Goal: Transaction & Acquisition: Purchase product/service

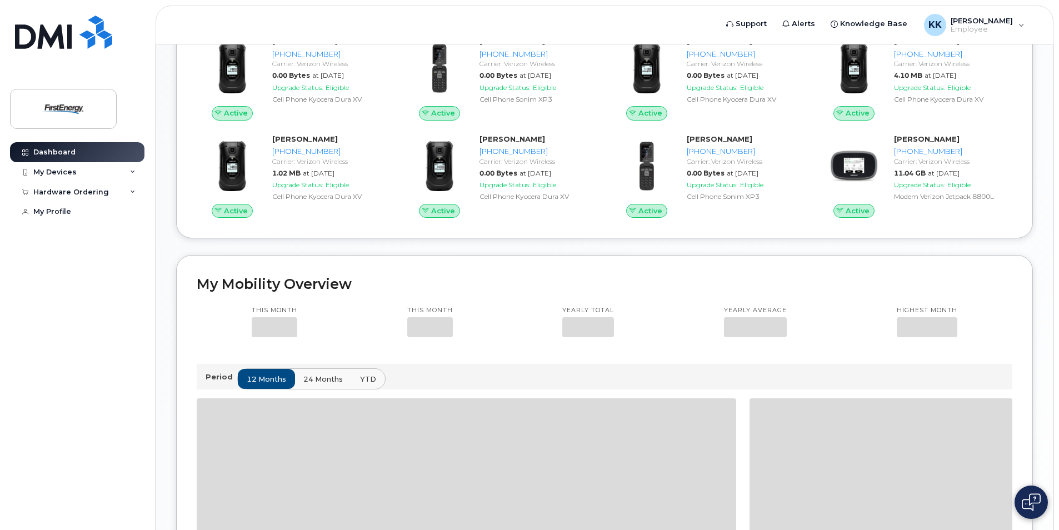
scroll to position [611, 0]
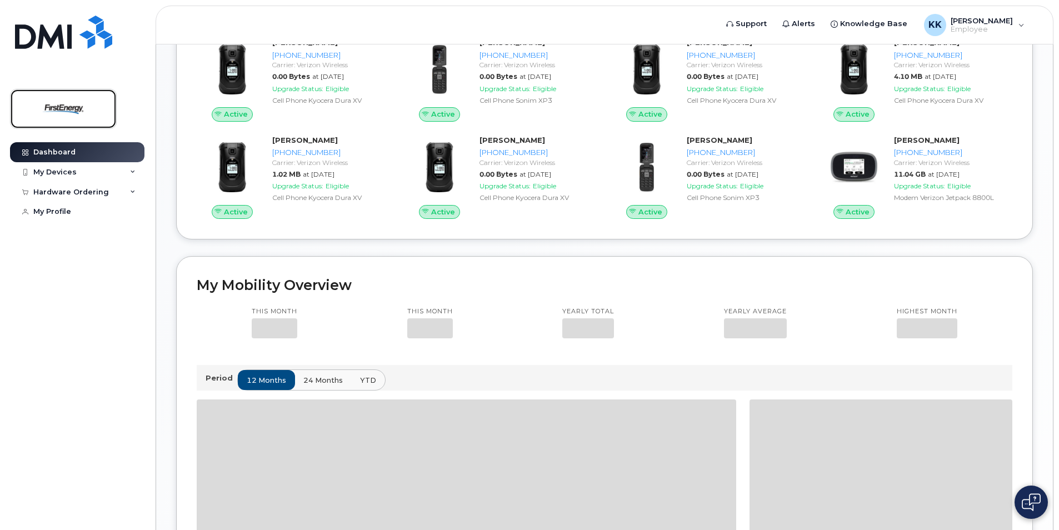
click at [48, 102] on img at bounding box center [64, 109] width 86 height 32
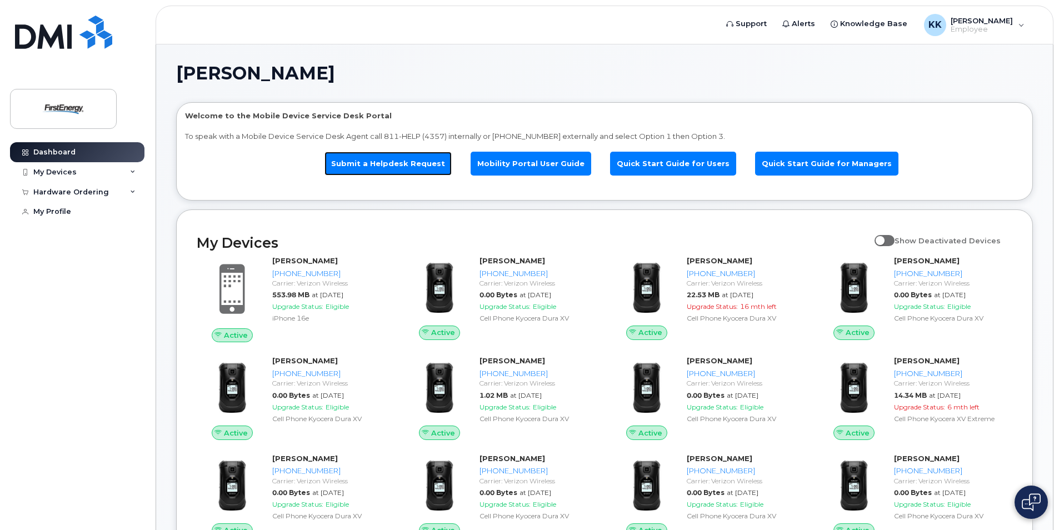
click at [395, 163] on link "Submit a Helpdesk Request" at bounding box center [387, 164] width 127 height 24
click at [418, 161] on link "Submit a Helpdesk Request" at bounding box center [387, 164] width 127 height 24
click at [389, 165] on link "Submit a Helpdesk Request" at bounding box center [387, 164] width 127 height 24
click at [434, 163] on link "Submit a Helpdesk Request" at bounding box center [387, 164] width 127 height 24
click at [387, 170] on link "Submit a Helpdesk Request" at bounding box center [387, 164] width 127 height 24
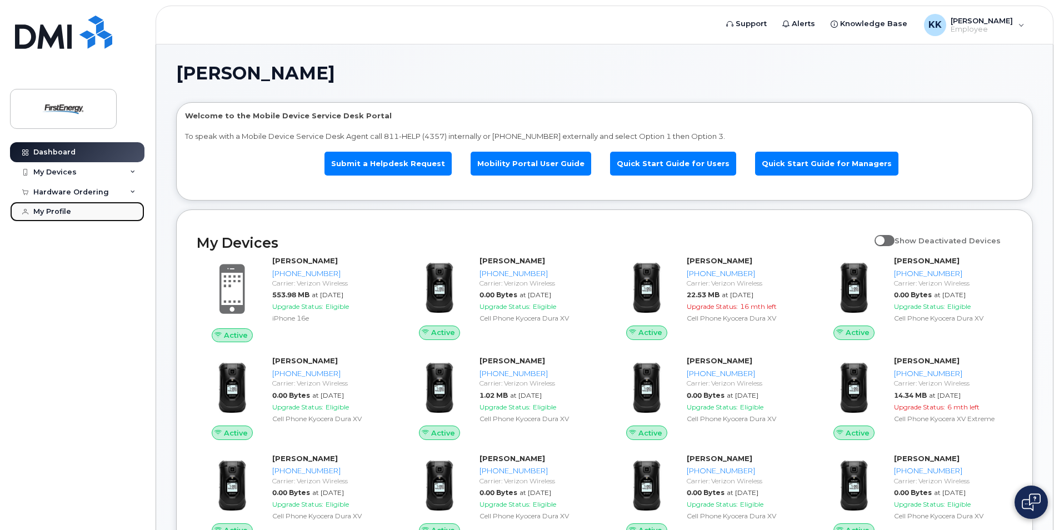
click at [36, 210] on div "My Profile" at bounding box center [52, 211] width 38 height 9
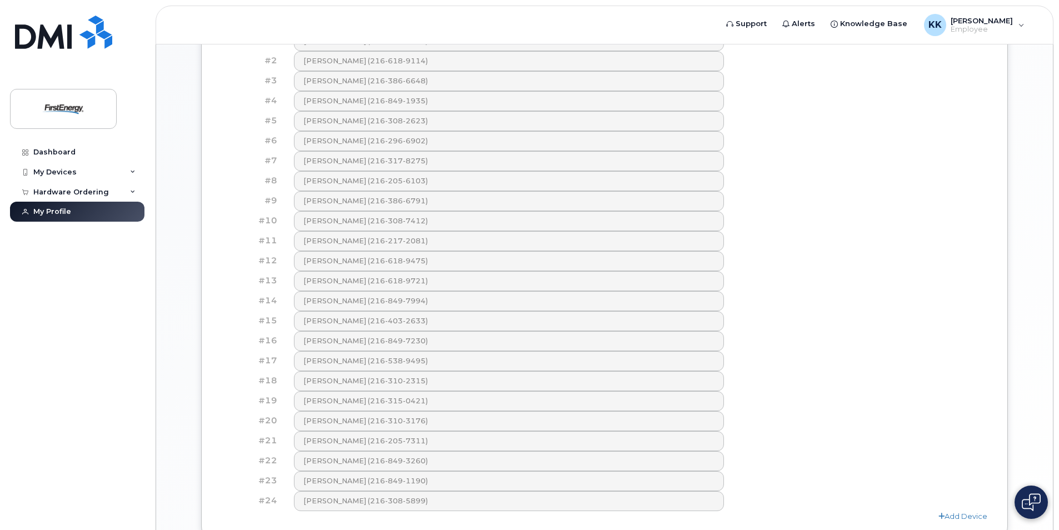
scroll to position [500, 0]
click at [51, 171] on div "My Devices" at bounding box center [54, 172] width 43 height 9
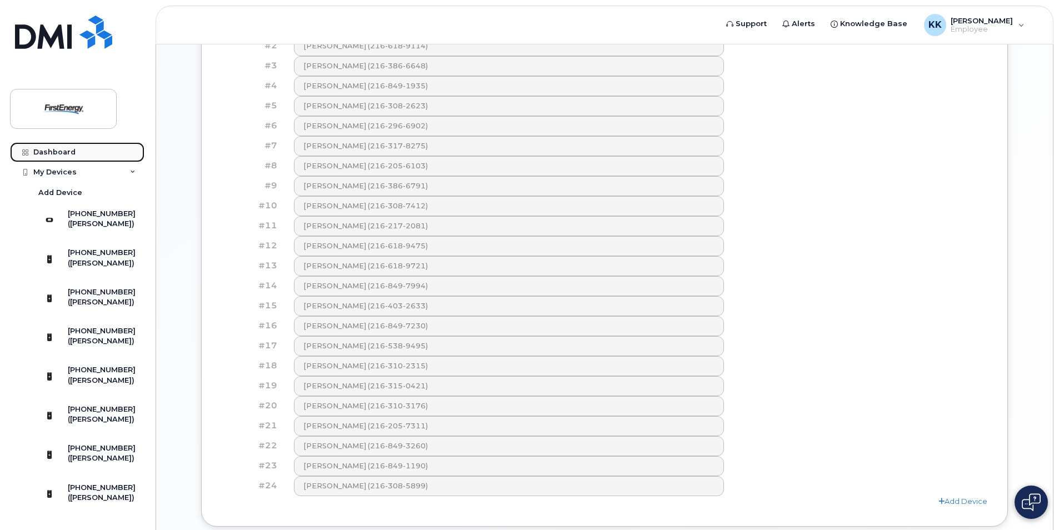
click at [50, 148] on div "Dashboard" at bounding box center [54, 152] width 42 height 9
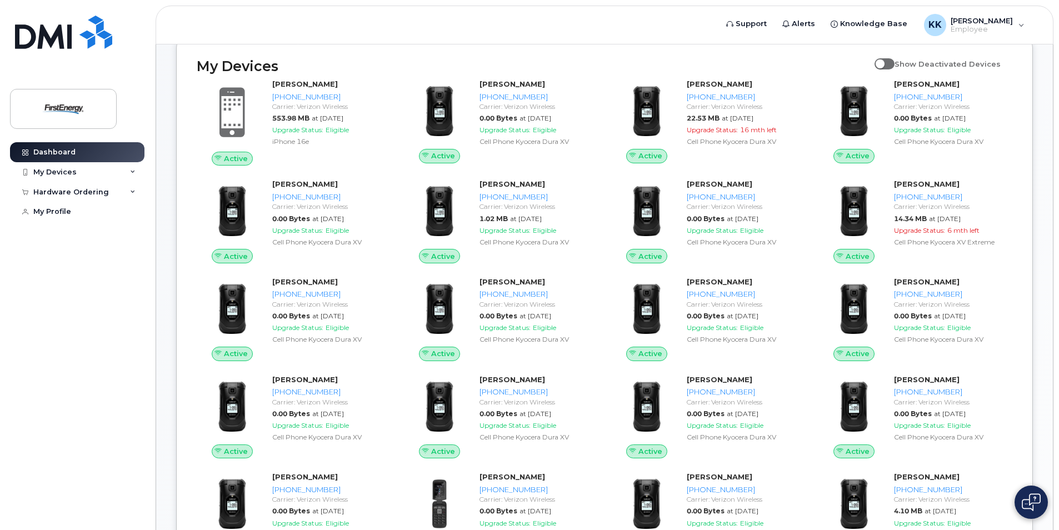
scroll to position [169, 0]
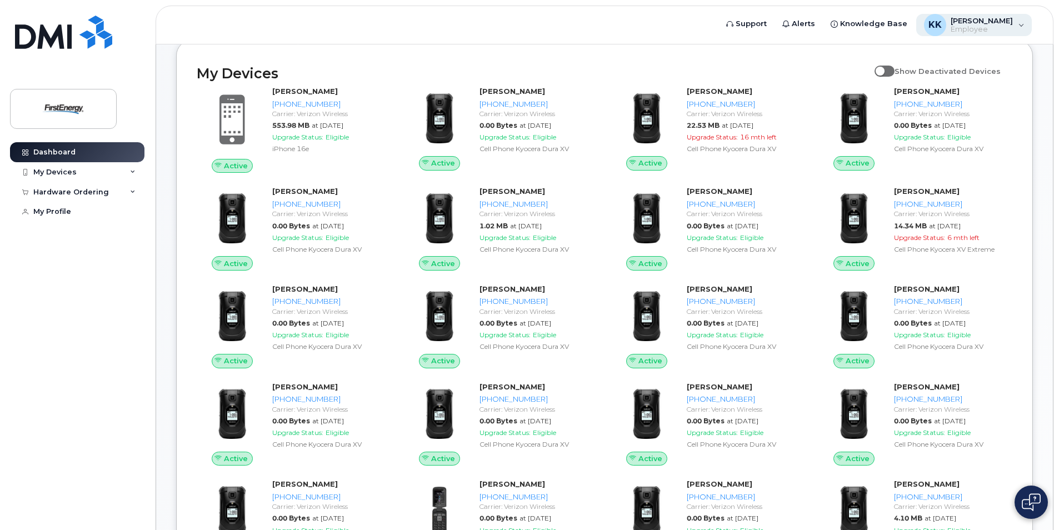
click at [980, 22] on span "[PERSON_NAME]" at bounding box center [981, 20] width 62 height 9
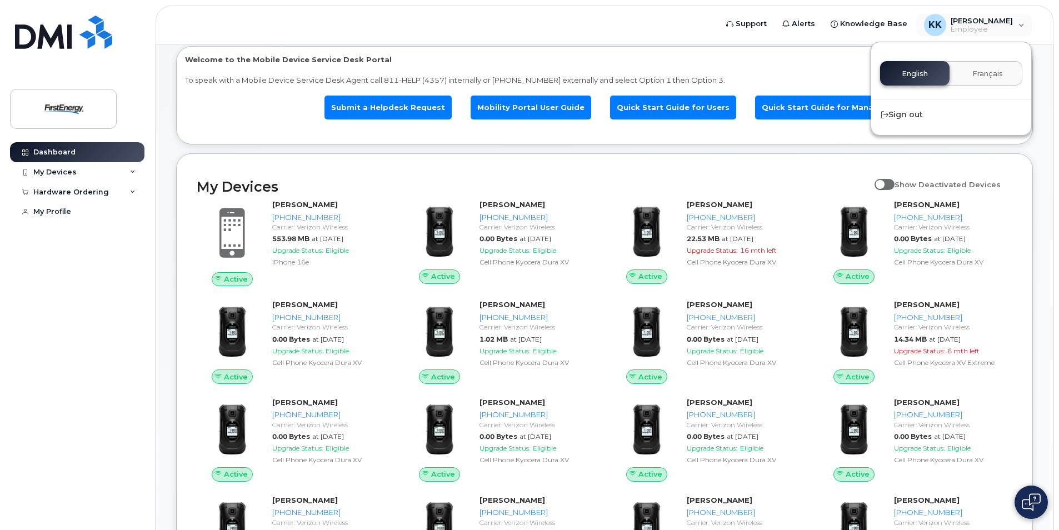
scroll to position [0, 0]
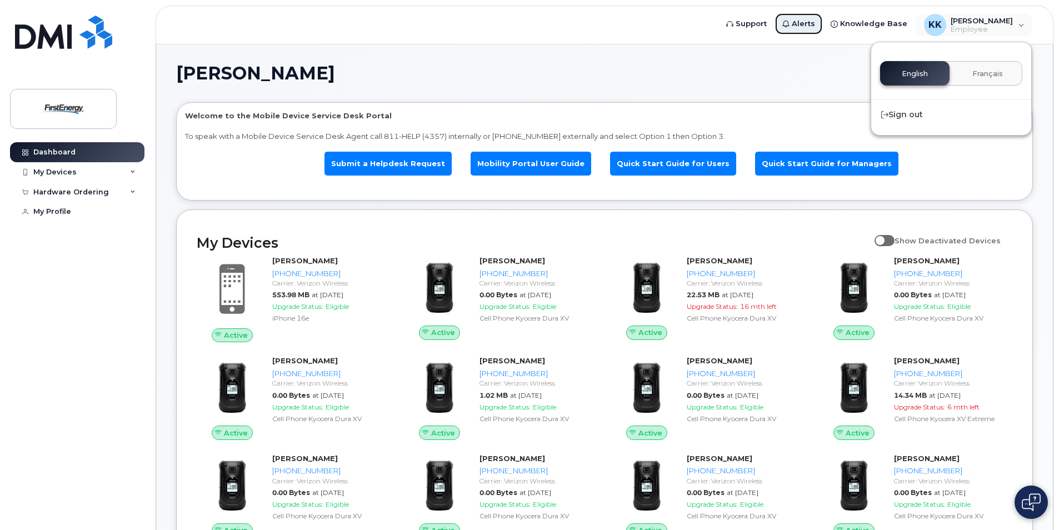
click at [815, 21] on span "Alerts" at bounding box center [802, 23] width 23 height 11
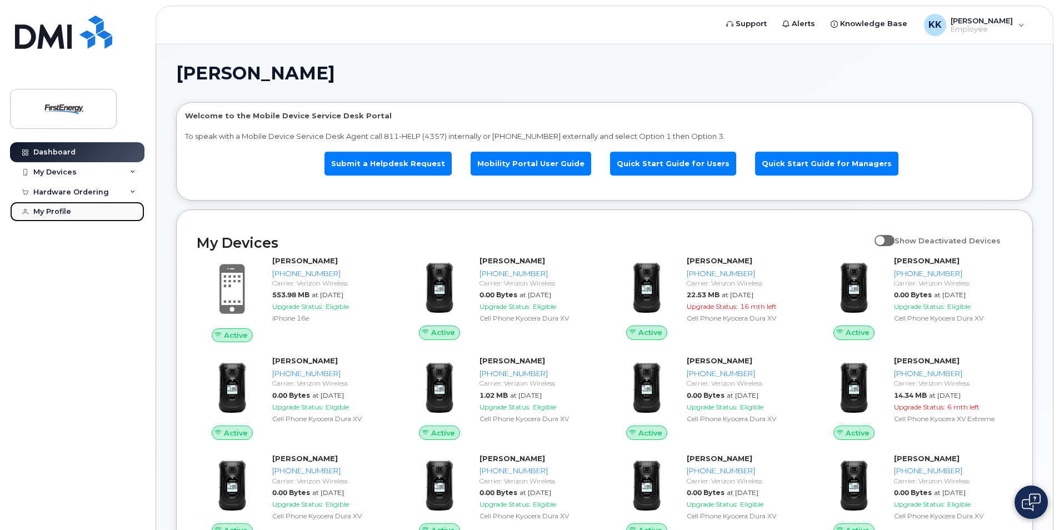
click at [59, 214] on div "My Profile" at bounding box center [52, 211] width 38 height 9
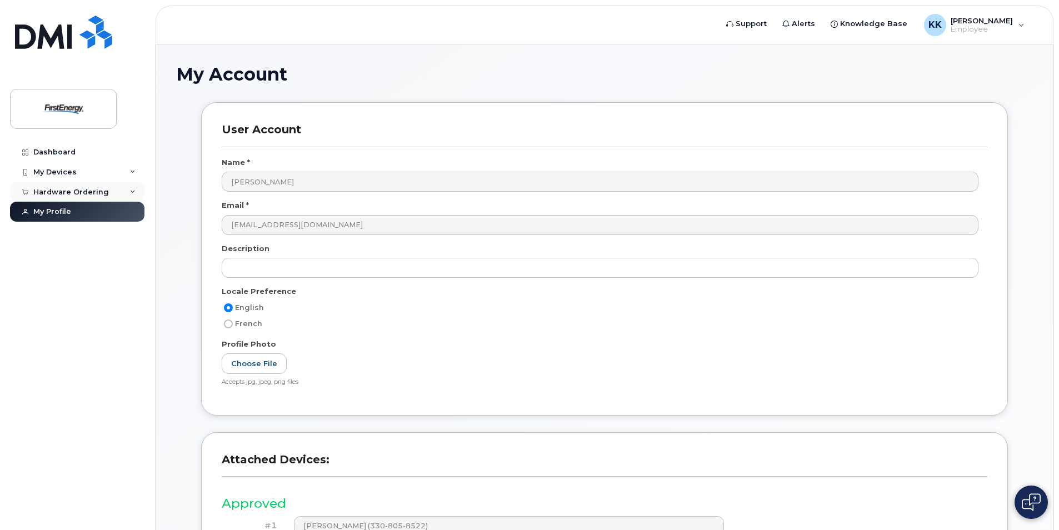
click at [58, 190] on div "Hardware Ordering" at bounding box center [71, 192] width 76 height 9
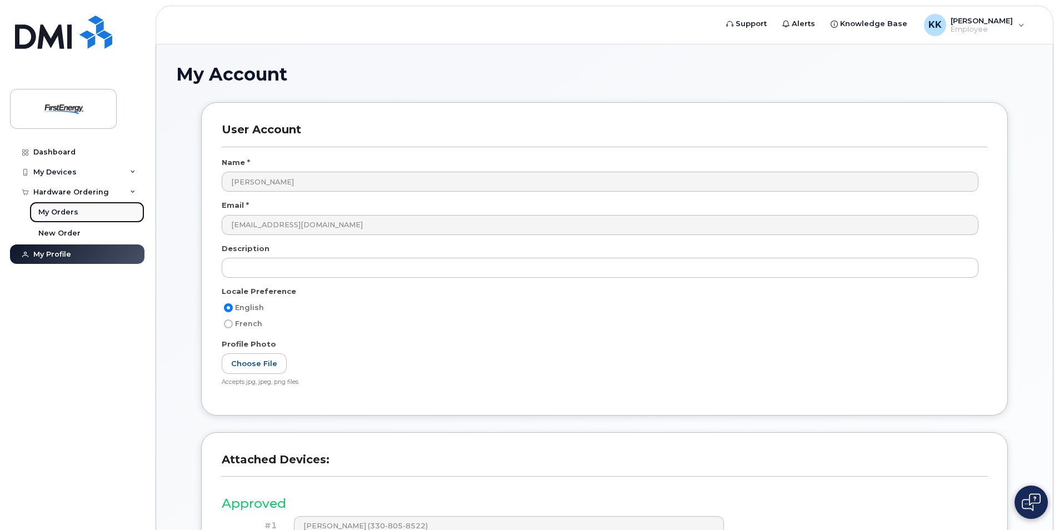
click at [63, 209] on div "My Orders" at bounding box center [58, 212] width 40 height 10
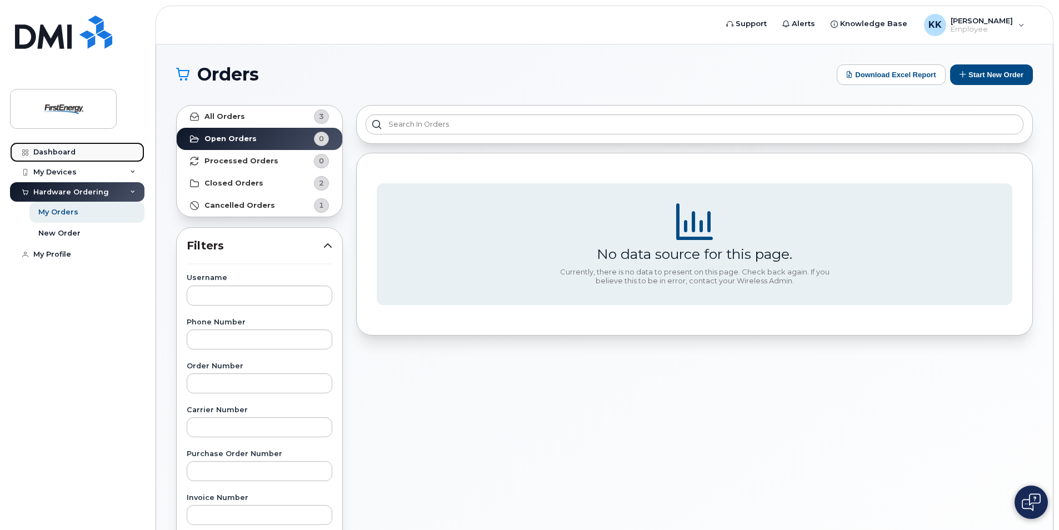
click at [63, 151] on div "Dashboard" at bounding box center [54, 152] width 42 height 9
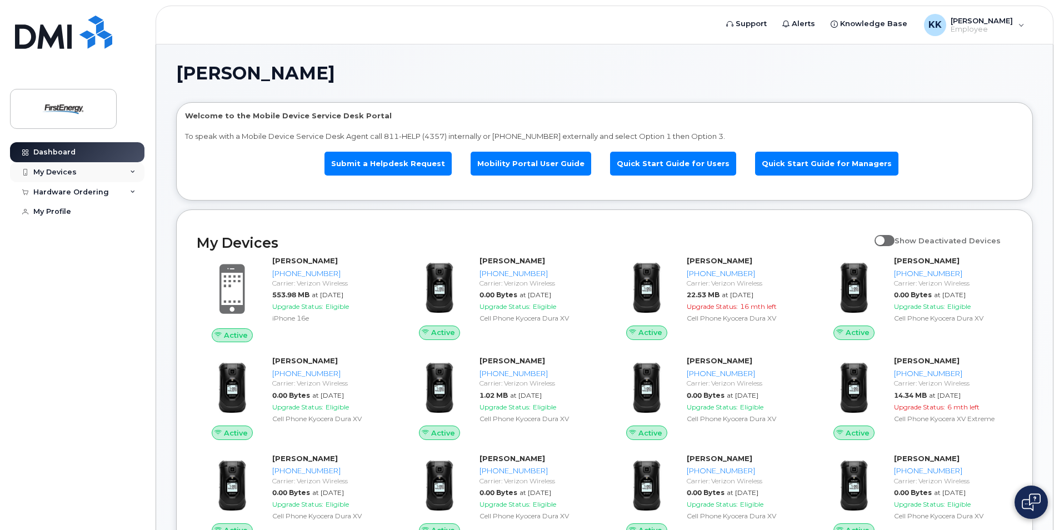
click at [62, 170] on div "My Devices" at bounding box center [54, 172] width 43 height 9
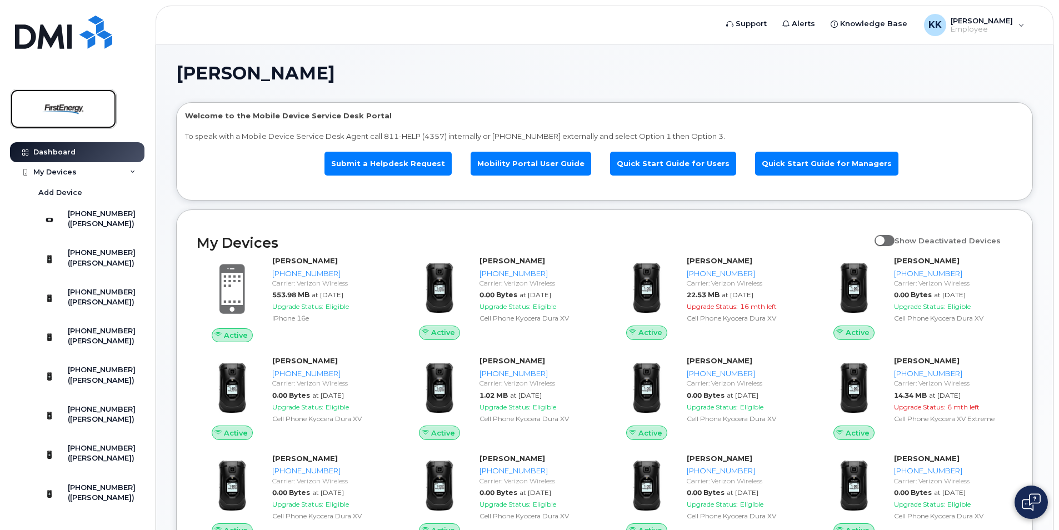
click at [66, 100] on img at bounding box center [64, 109] width 86 height 32
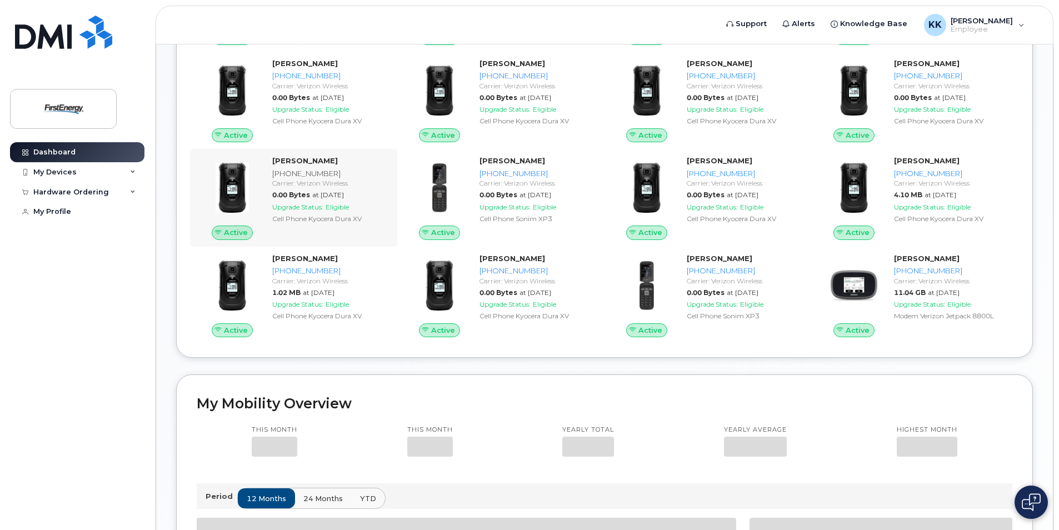
scroll to position [722, 0]
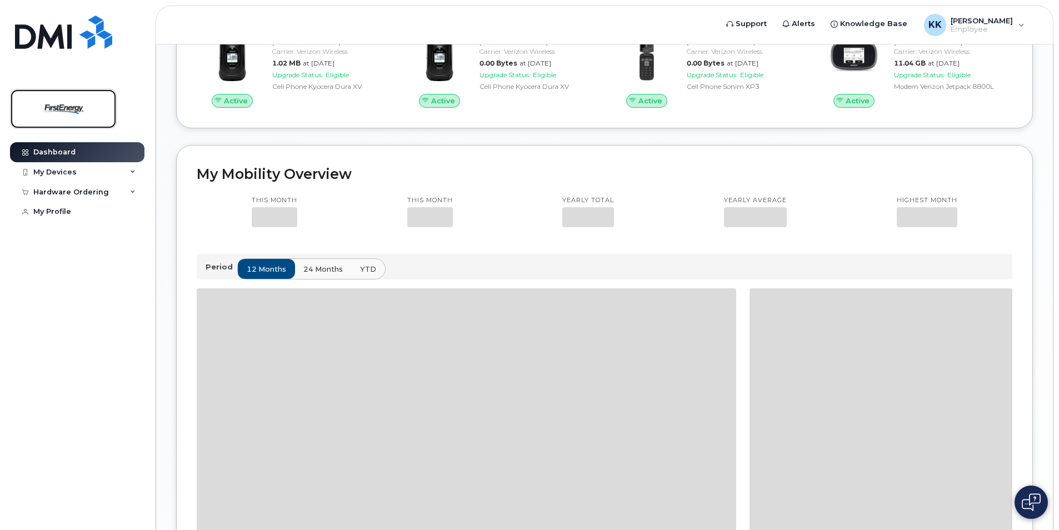
click at [51, 104] on img at bounding box center [64, 109] width 86 height 32
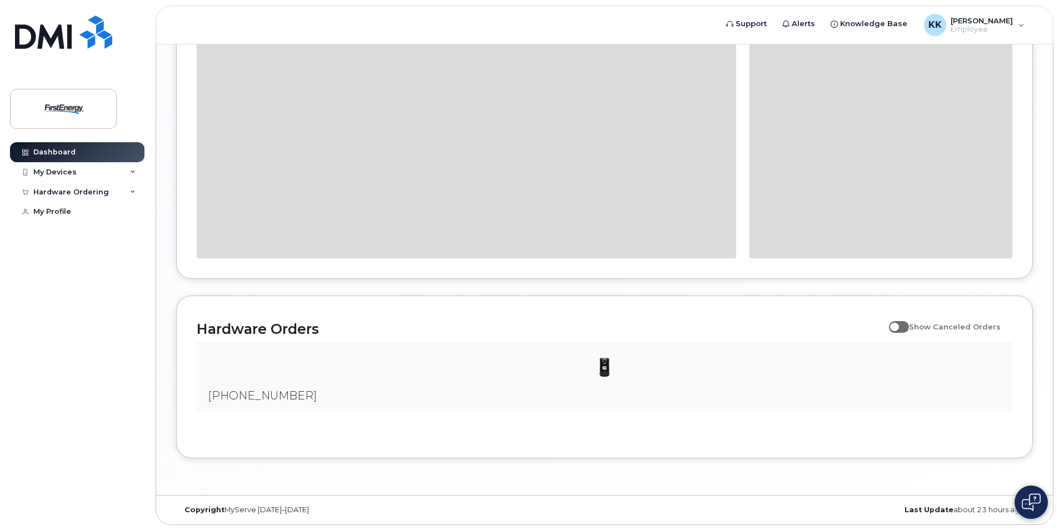
scroll to position [1002, 0]
click at [59, 170] on div "My Devices" at bounding box center [54, 172] width 43 height 9
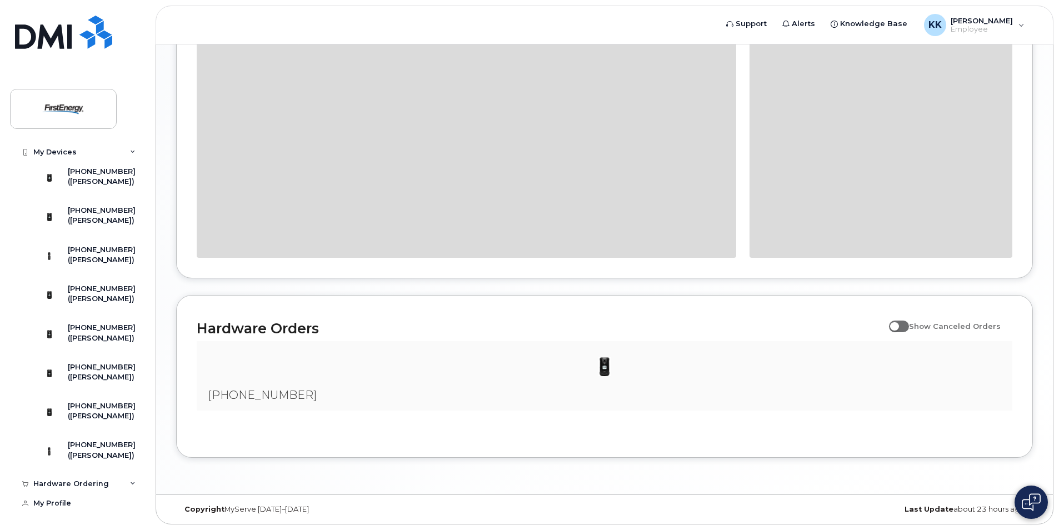
scroll to position [969, 0]
click at [84, 487] on div "Hardware Ordering" at bounding box center [71, 483] width 76 height 9
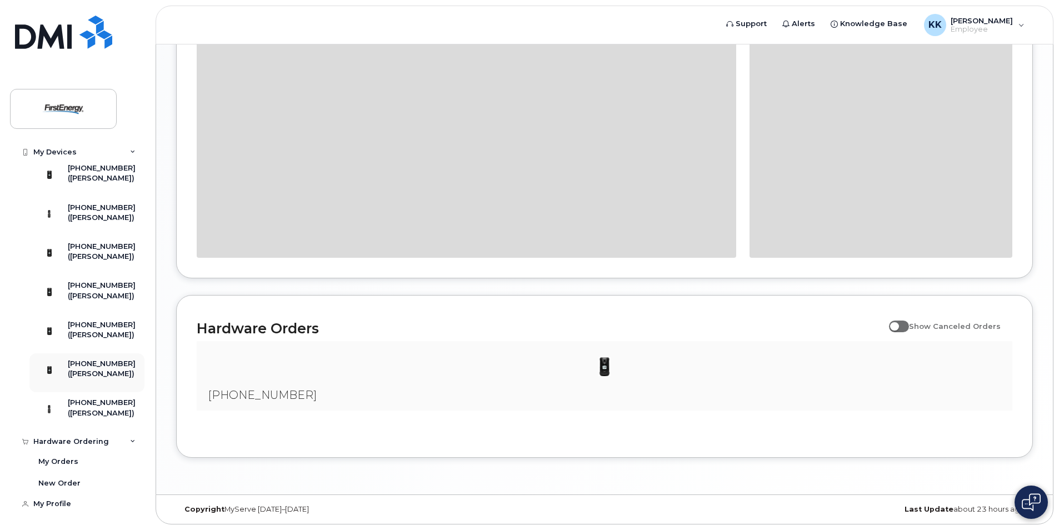
scroll to position [1011, 0]
click at [64, 460] on div "My Orders" at bounding box center [58, 462] width 40 height 10
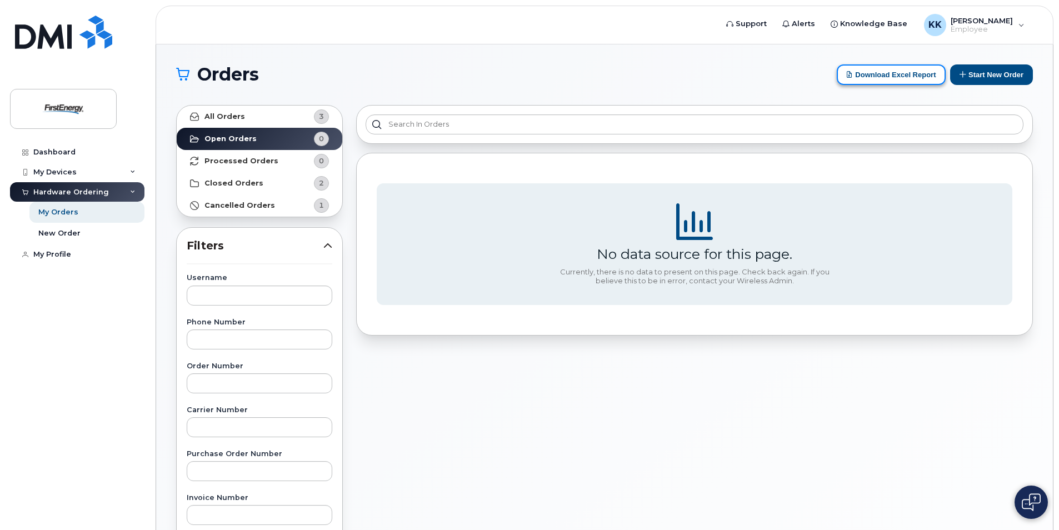
click at [877, 76] on button "Download Excel Report" at bounding box center [890, 74] width 109 height 21
click at [502, 72] on h1 "Orders" at bounding box center [503, 75] width 655 height 18
click at [56, 170] on div "My Devices" at bounding box center [54, 172] width 43 height 9
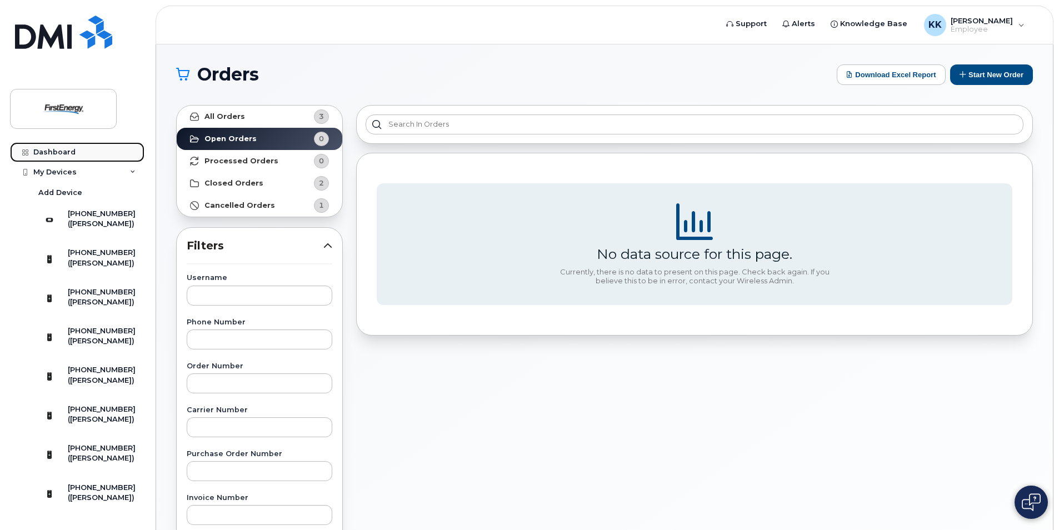
click at [57, 151] on div "Dashboard" at bounding box center [54, 152] width 42 height 9
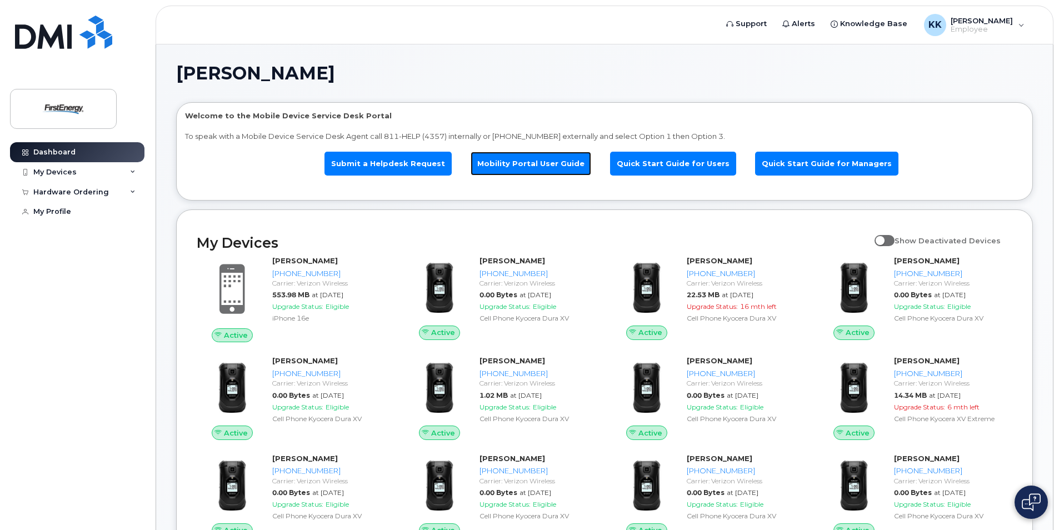
click at [548, 161] on link "Mobility Portal User Guide" at bounding box center [530, 164] width 121 height 24
click at [392, 165] on link "Submit a Helpdesk Request" at bounding box center [387, 164] width 127 height 24
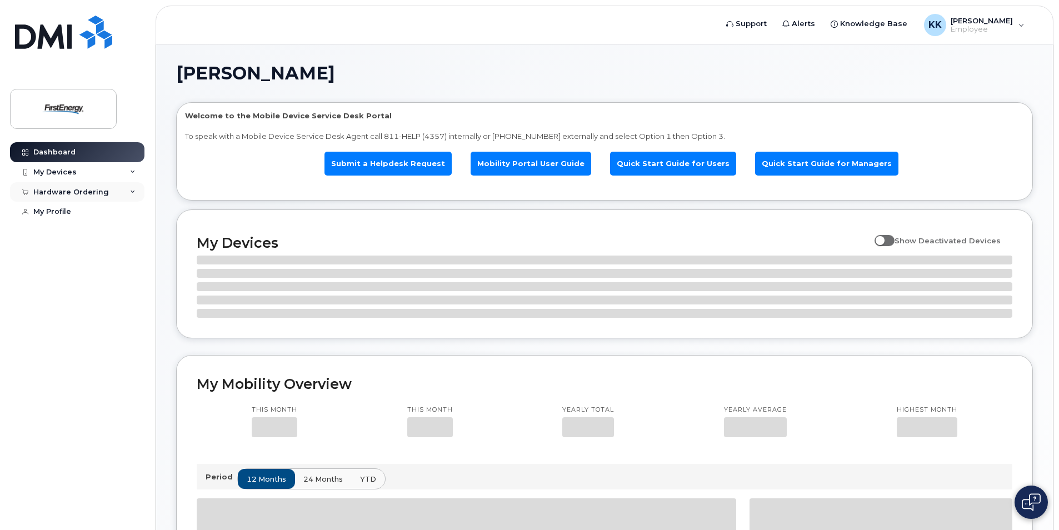
click at [92, 188] on div "Hardware Ordering" at bounding box center [71, 192] width 76 height 9
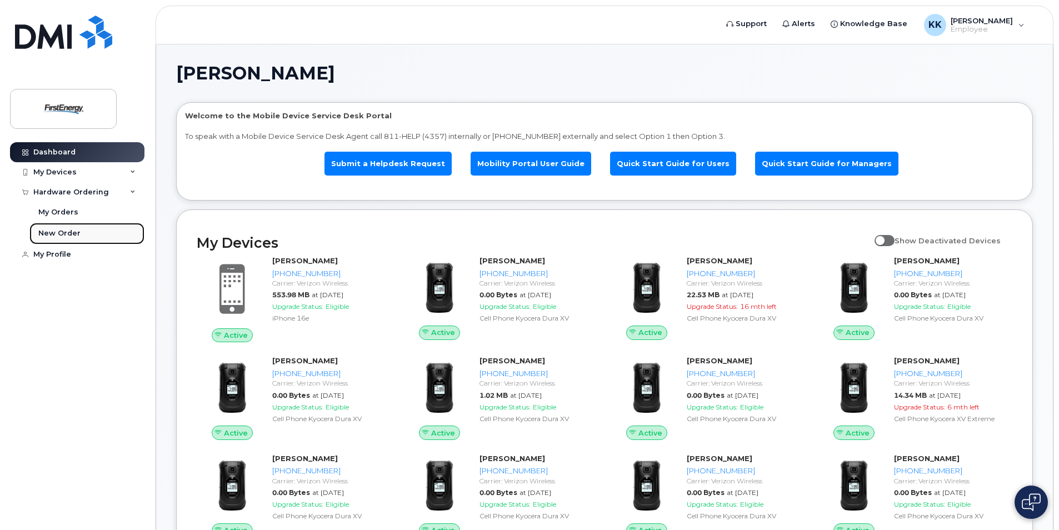
click at [62, 233] on div "New Order" at bounding box center [59, 233] width 42 height 10
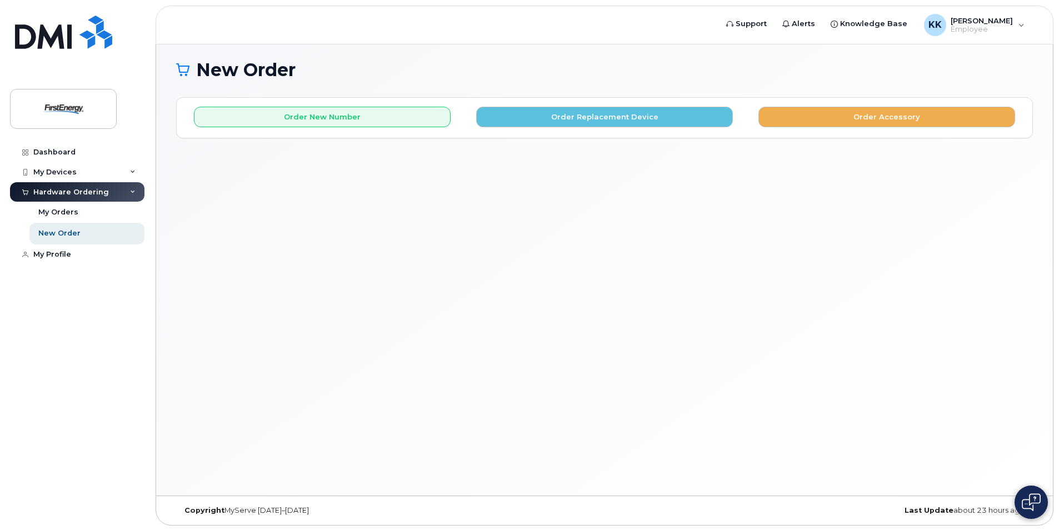
scroll to position [6, 0]
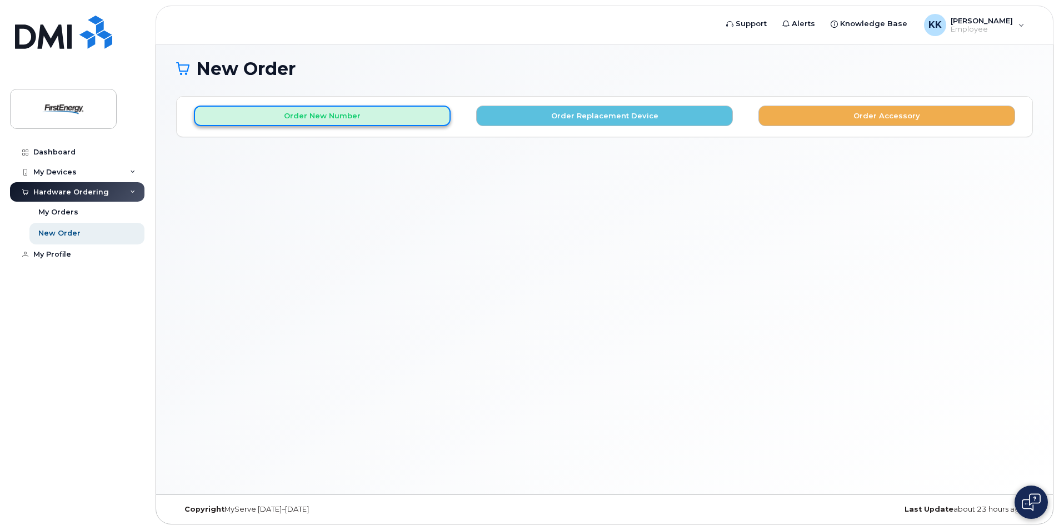
click at [294, 118] on button "Order New Number" at bounding box center [322, 116] width 257 height 21
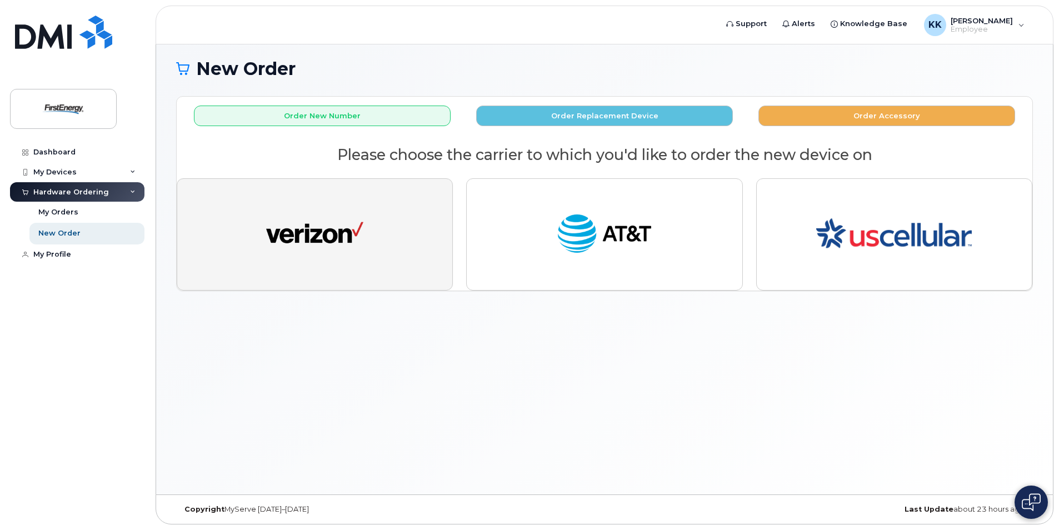
click at [307, 233] on img "button" at bounding box center [314, 234] width 97 height 50
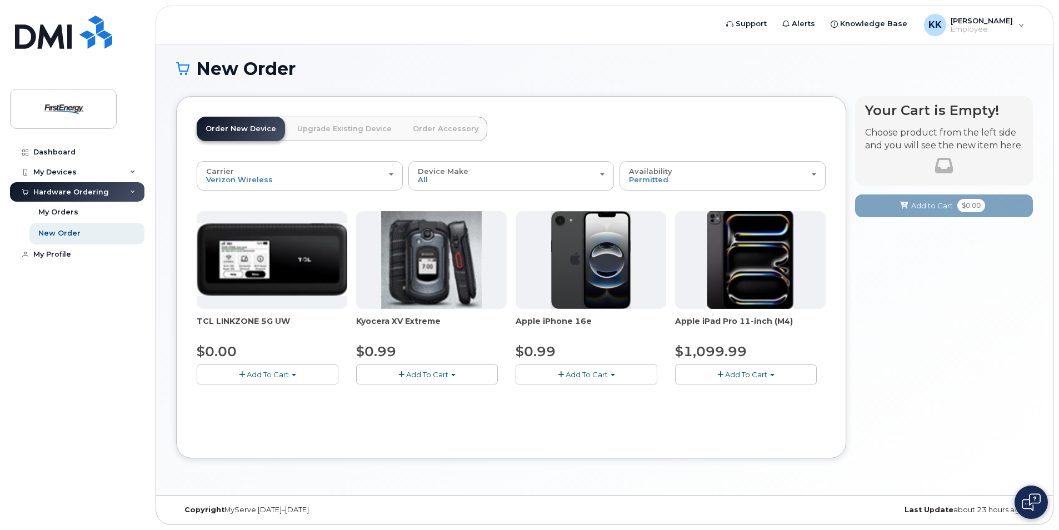
scroll to position [6, 0]
click at [258, 372] on span "Add To Cart" at bounding box center [268, 373] width 42 height 9
click at [259, 393] on link "$0.00 - 2 Year Activation" at bounding box center [254, 395] width 111 height 14
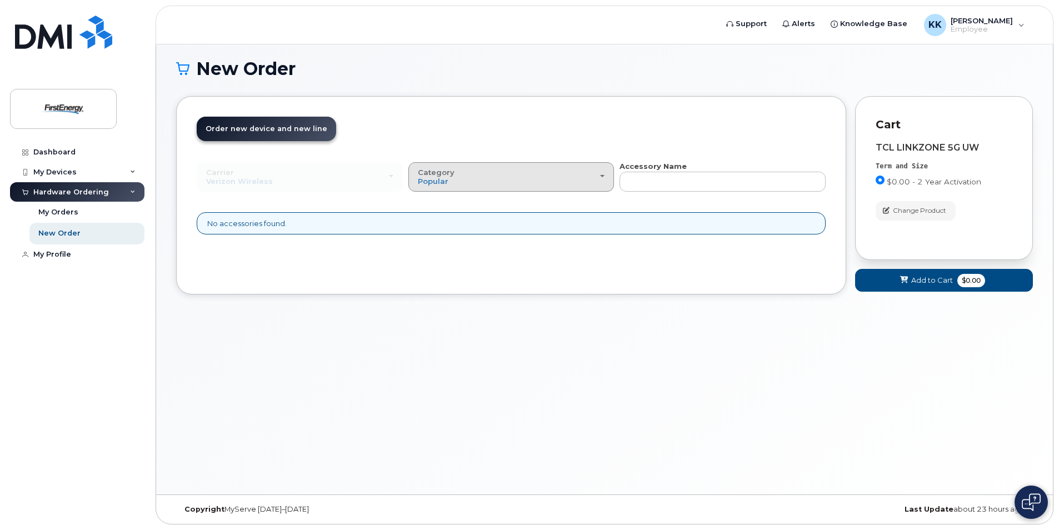
click at [551, 177] on div "Category Popular" at bounding box center [511, 176] width 187 height 17
click at [448, 204] on div "All" at bounding box center [511, 201] width 200 height 13
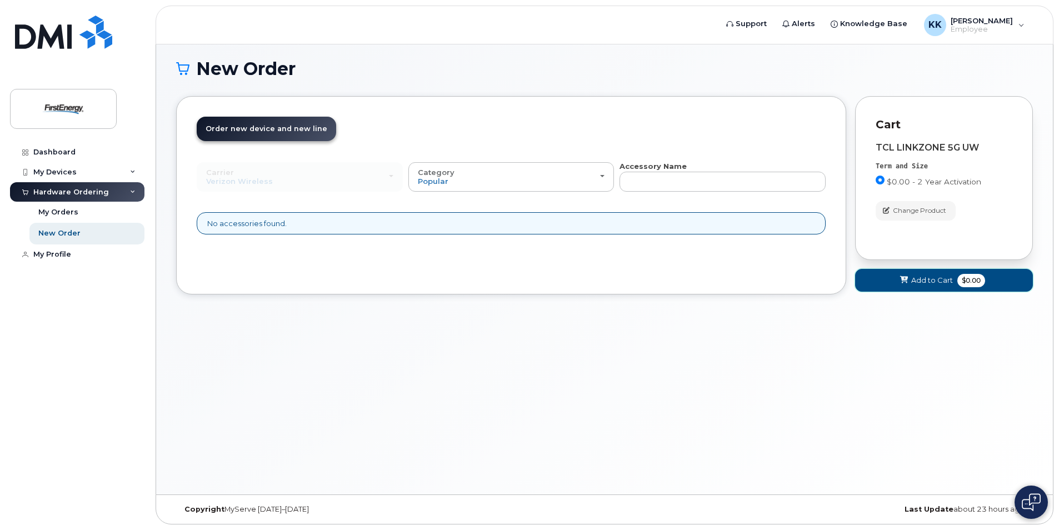
click at [928, 283] on span "Add to Cart" at bounding box center [932, 280] width 42 height 11
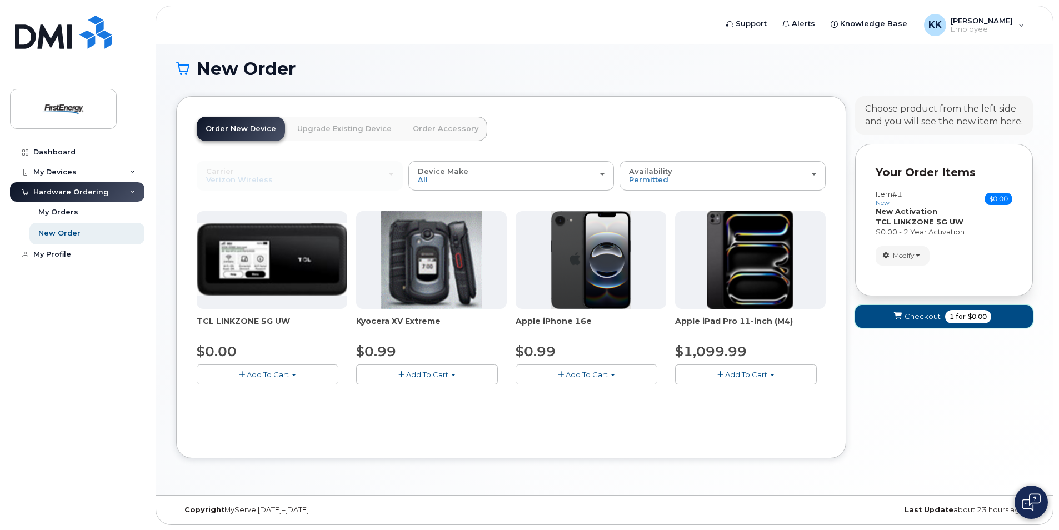
click at [913, 316] on span "Checkout" at bounding box center [922, 316] width 36 height 11
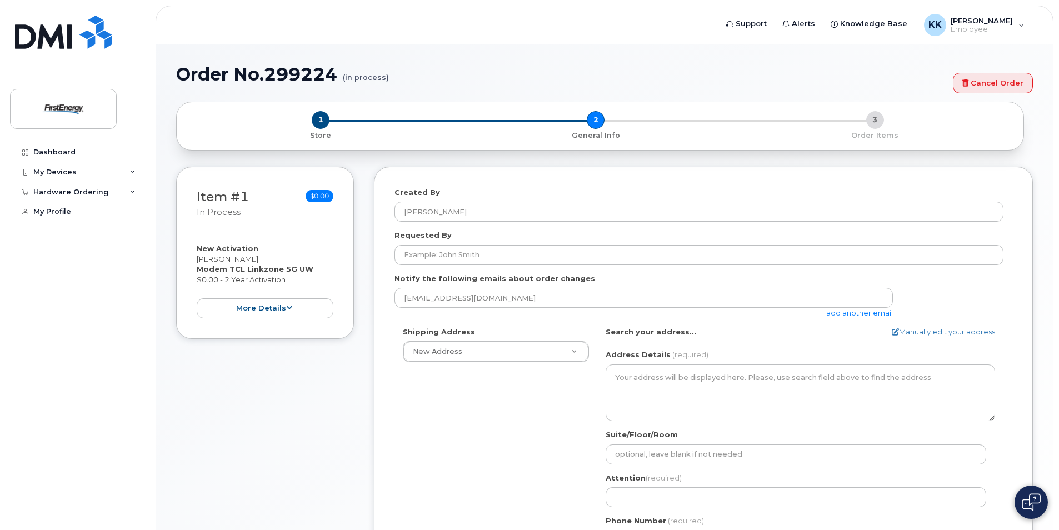
select select
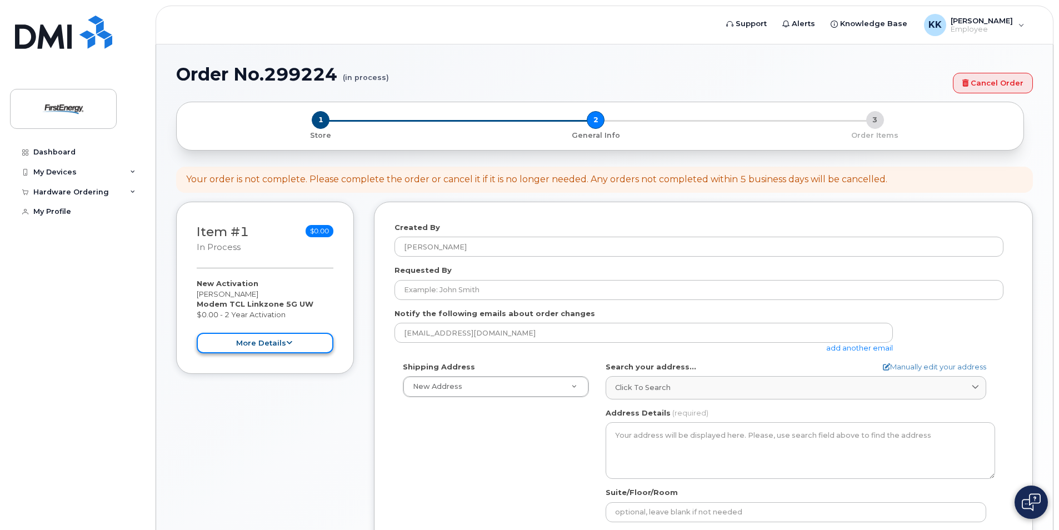
click at [262, 345] on button "more details" at bounding box center [265, 343] width 137 height 21
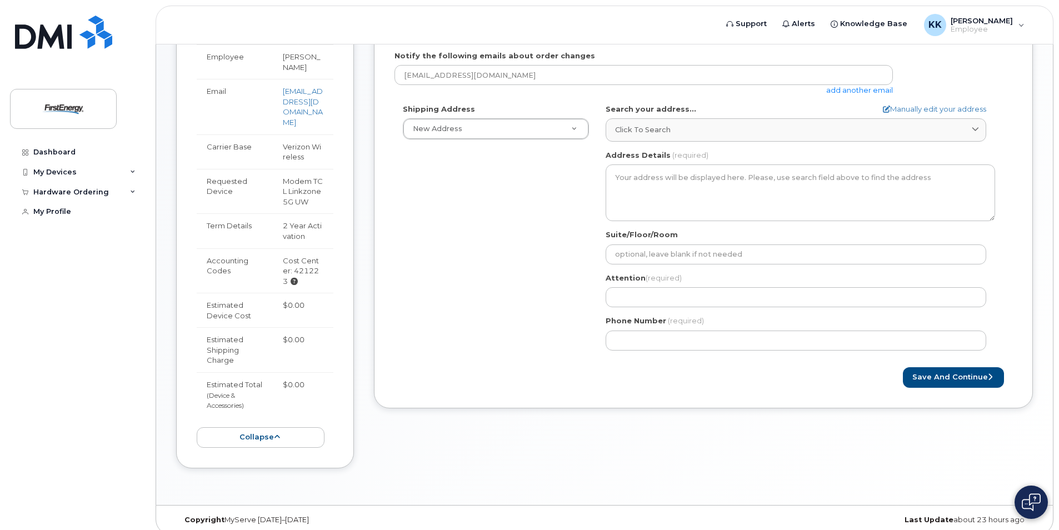
scroll to position [147, 0]
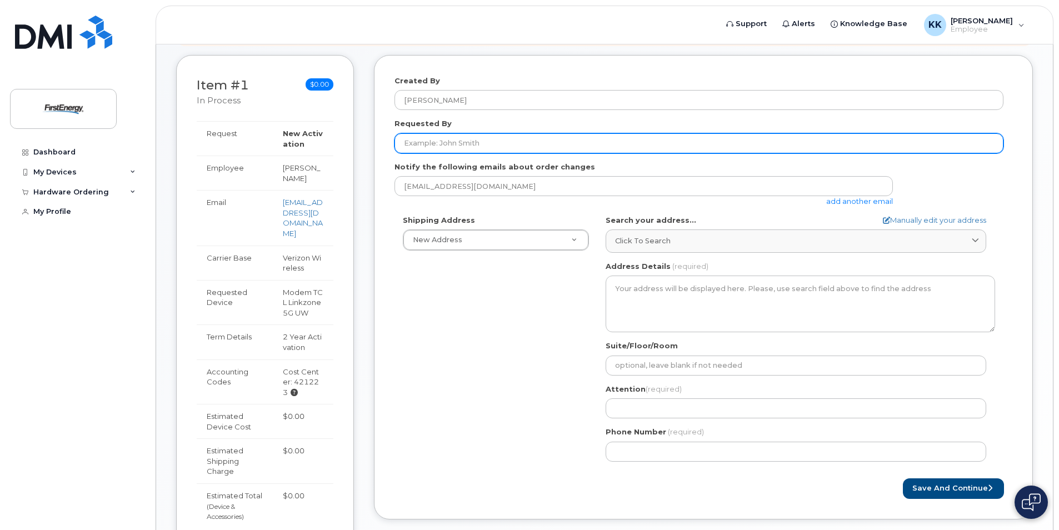
click at [623, 139] on input "Requested By" at bounding box center [698, 143] width 609 height 20
type input "James Forristal"
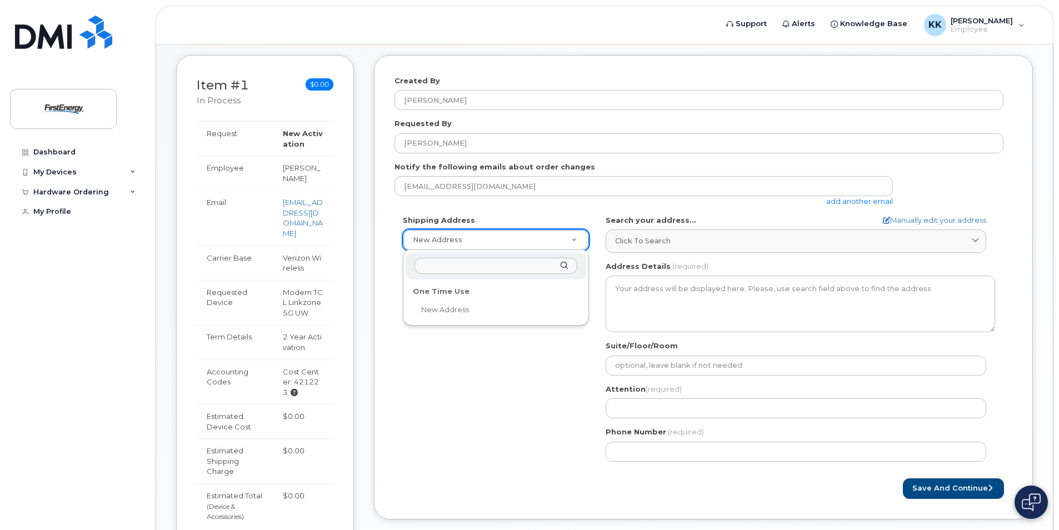
click at [452, 295] on div "One Time Use" at bounding box center [496, 291] width 174 height 17
select select
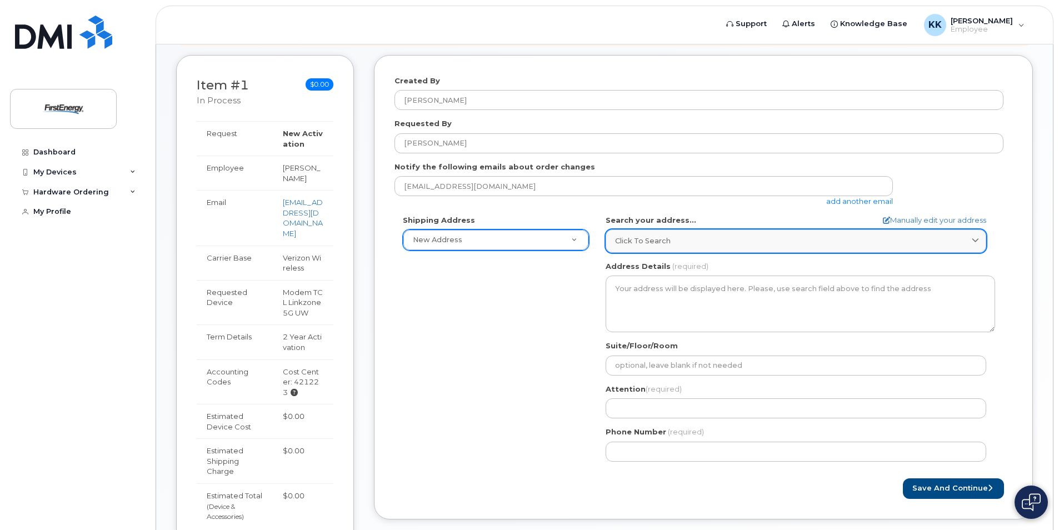
click at [654, 243] on span "Click to search" at bounding box center [643, 240] width 56 height 11
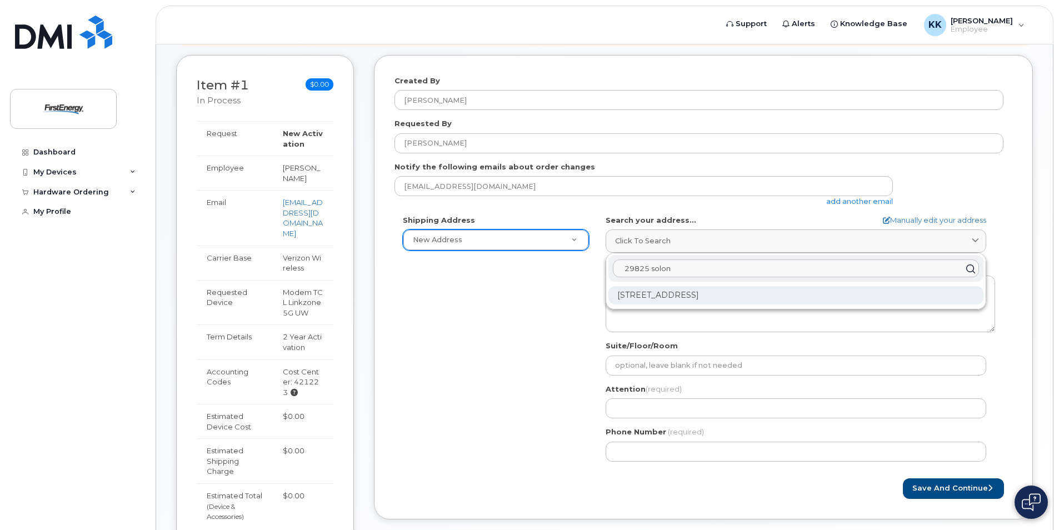
type input "29825 solon"
click at [720, 296] on div "29825 Solon Rd Solon OH 44139-3405" at bounding box center [795, 295] width 375 height 18
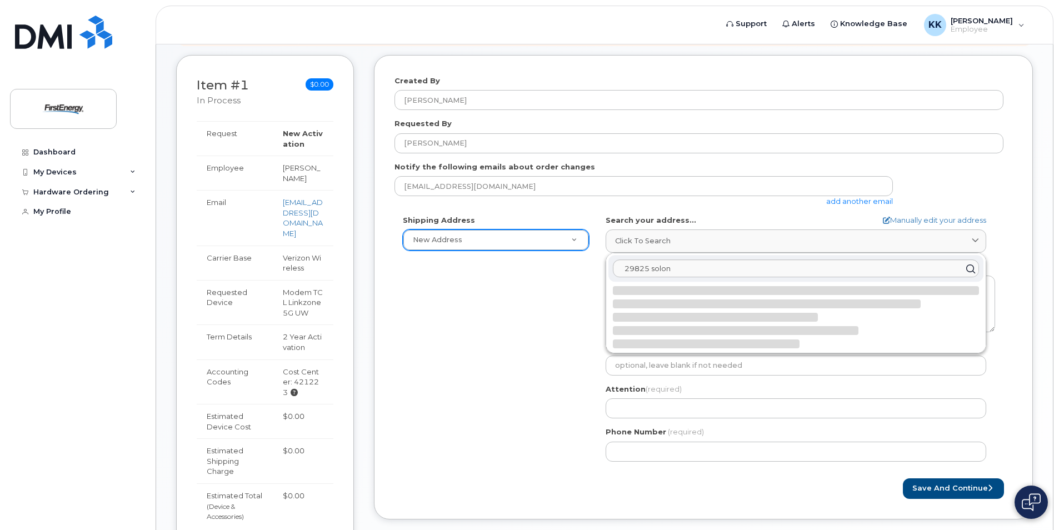
select select
type textarea "29825 Solon Rd SOLON OH 44139-3405 UNITED STATES"
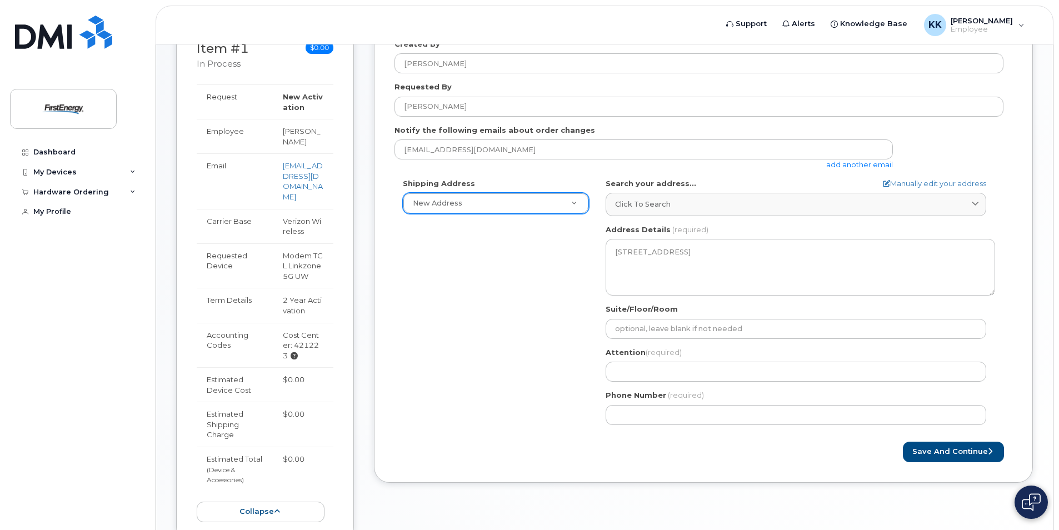
scroll to position [202, 0]
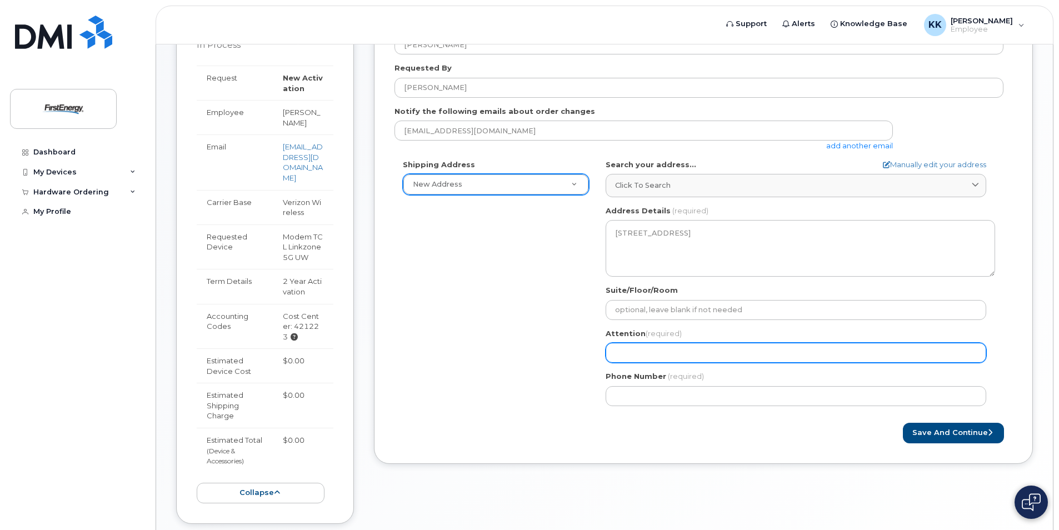
click at [704, 355] on input "Attention (required)" at bounding box center [795, 353] width 380 height 20
select select
type input "K"
select select
type input "Kr"
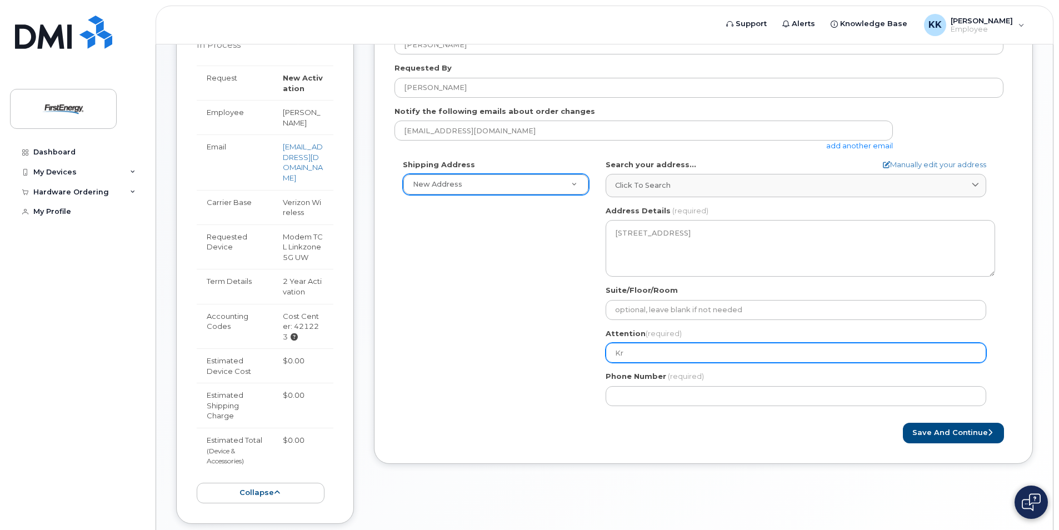
select select
type input "Kri"
select select
type input "Kris"
select select
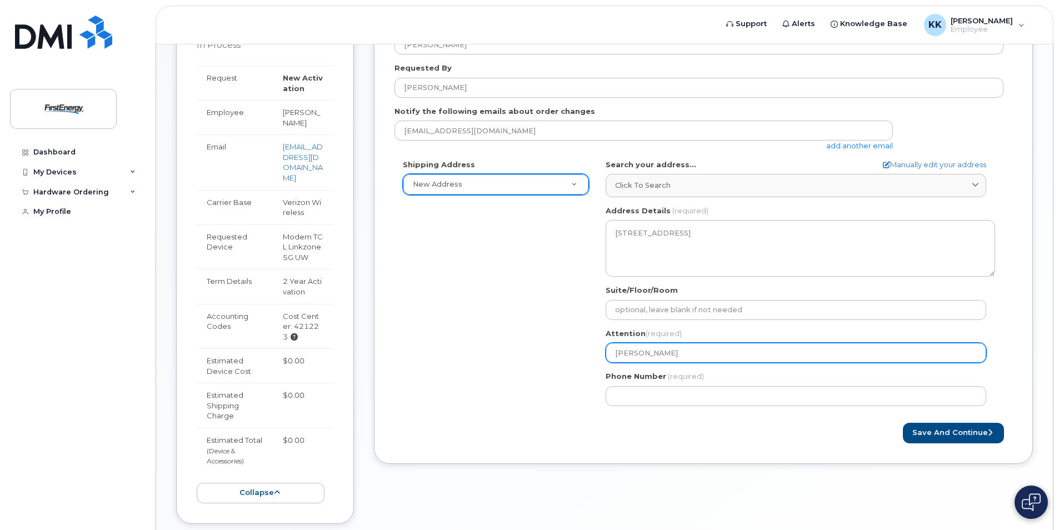
type input "Krist"
select select
type input "Kristi"
select select
type input "Kristi K"
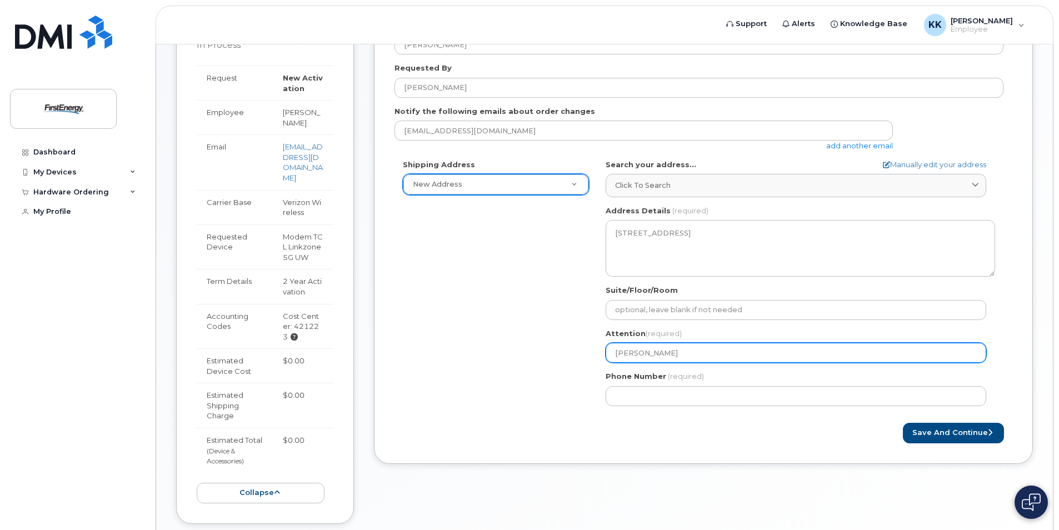
select select
type input "Kristi Ki"
select select
type input "Kristi Kid"
select select
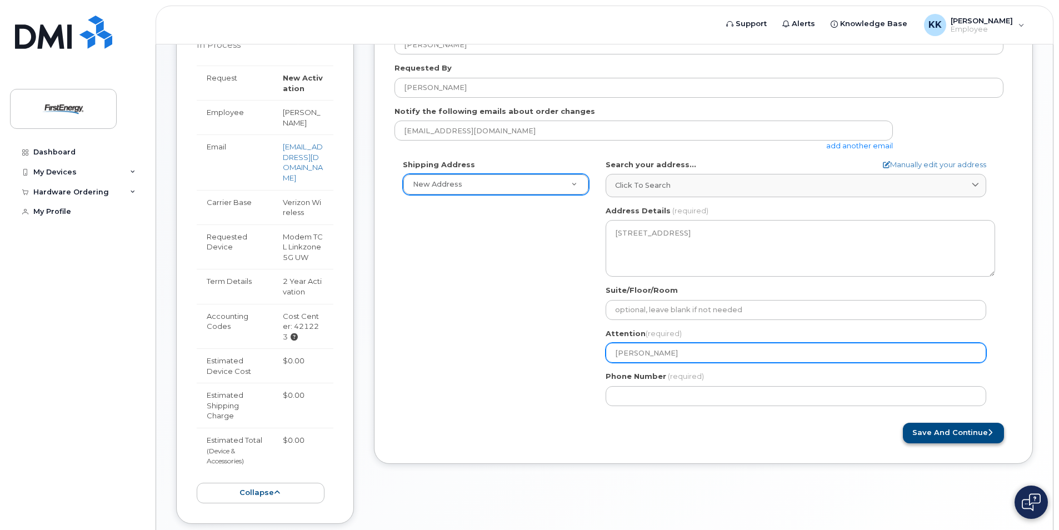
type input "[PERSON_NAME]"
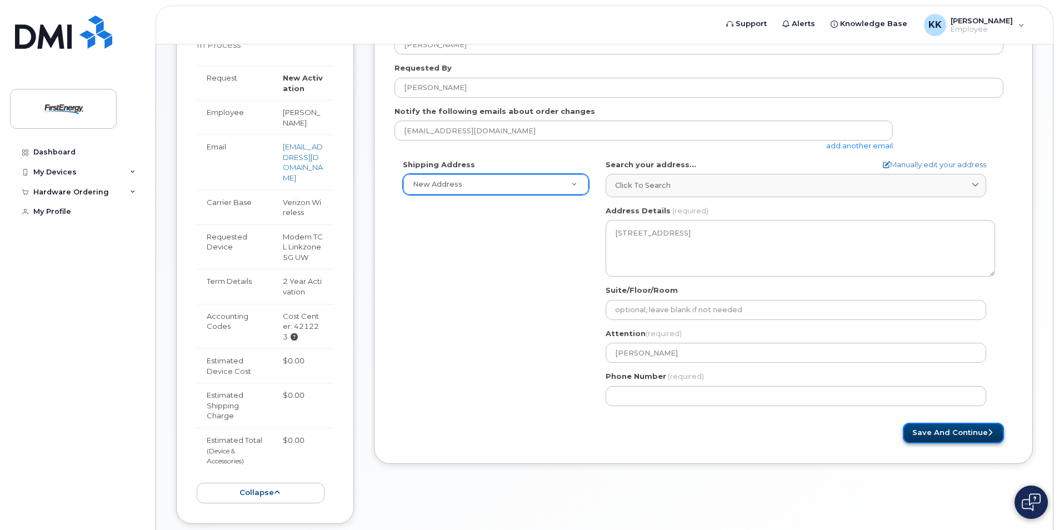
click at [924, 429] on button "Save and Continue" at bounding box center [952, 433] width 101 height 21
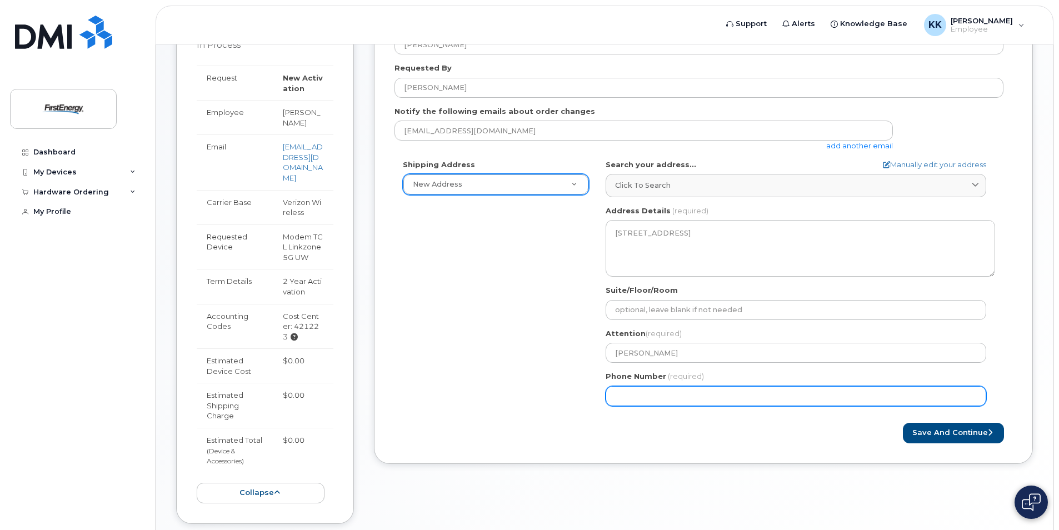
click at [670, 398] on input "Phone Number" at bounding box center [795, 396] width 380 height 20
type input "216403263"
select select
type input "2164032633"
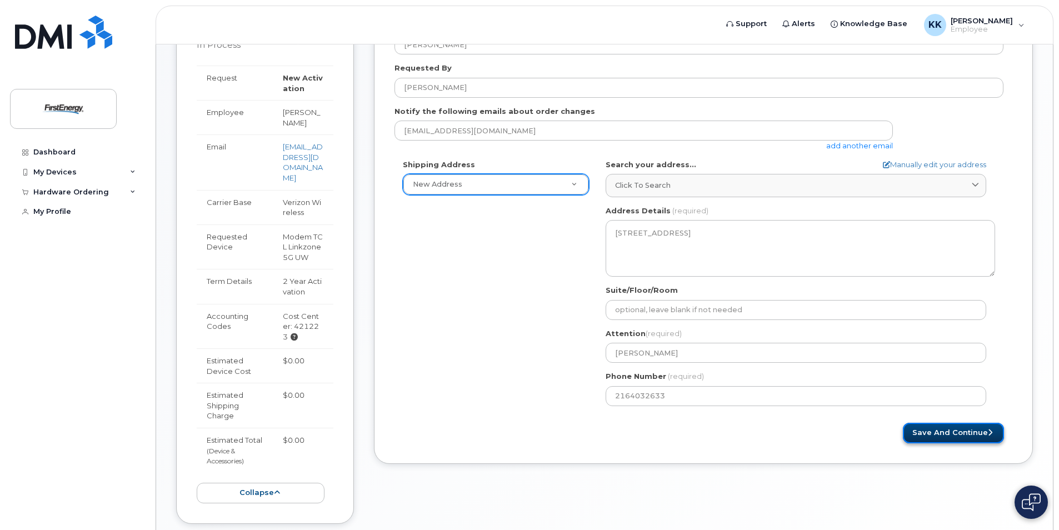
click at [935, 430] on button "Save and Continue" at bounding box center [952, 433] width 101 height 21
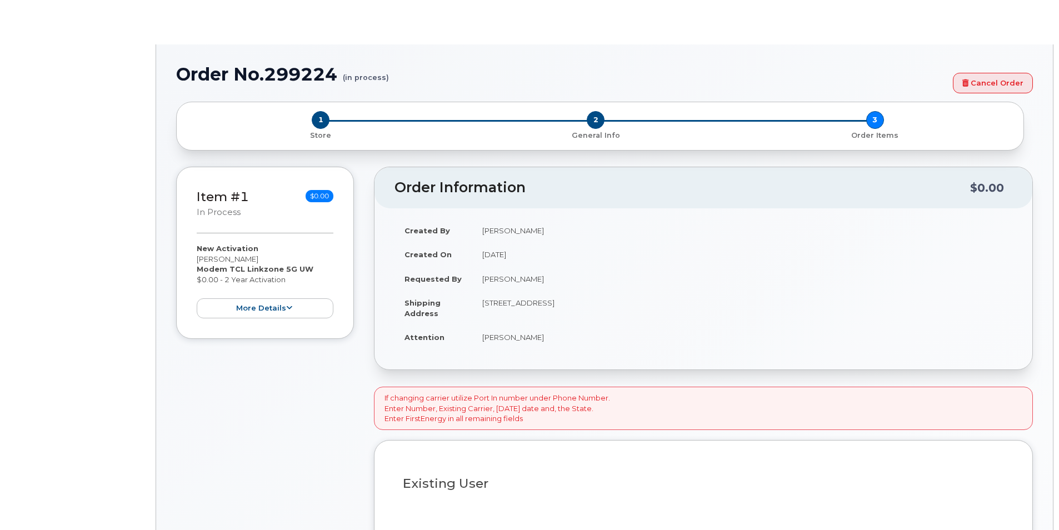
select select "1662235"
radio input "true"
type input "2075415"
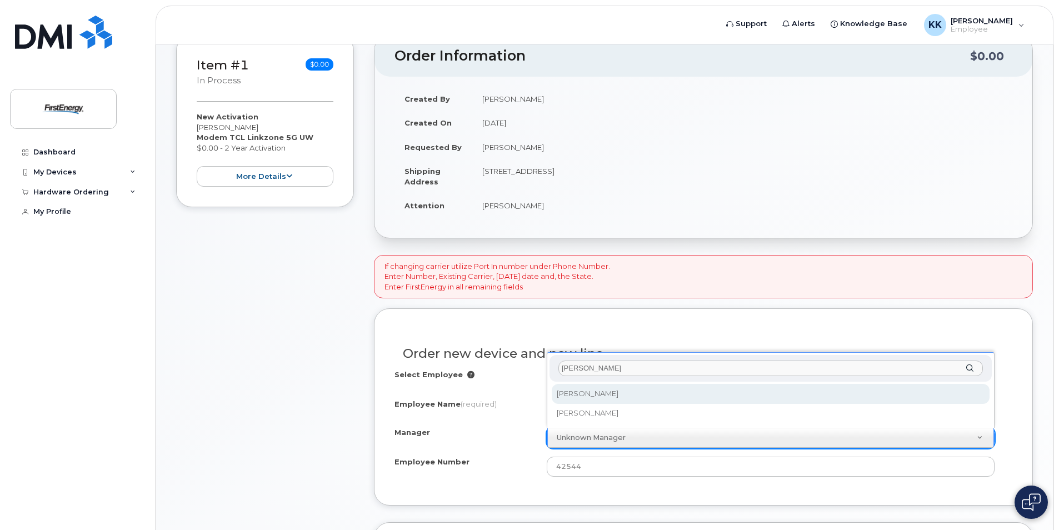
type input "forris"
select select "2078337"
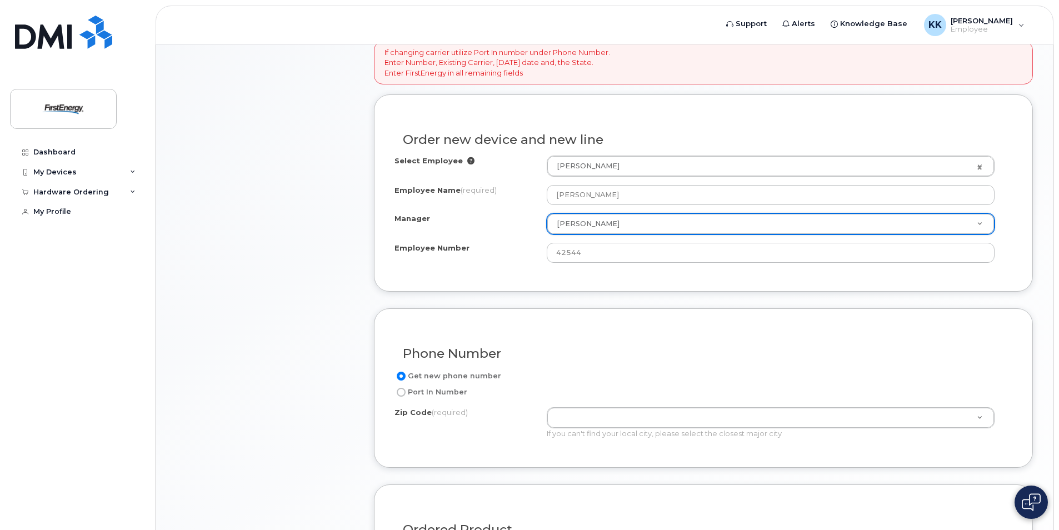
scroll to position [389, 0]
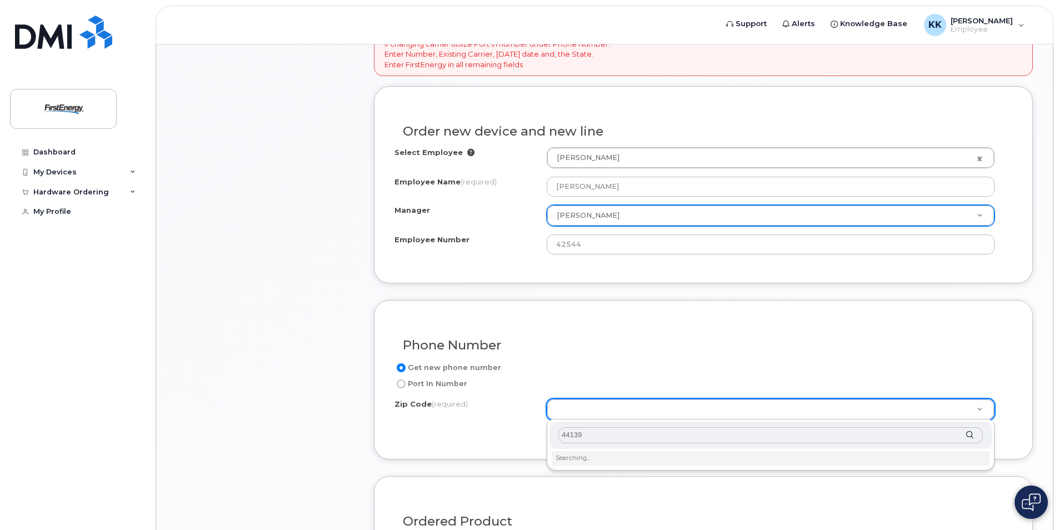
type input "44139"
click at [971, 434] on div "Zip Code (required) 44139" at bounding box center [770, 435] width 442 height 27
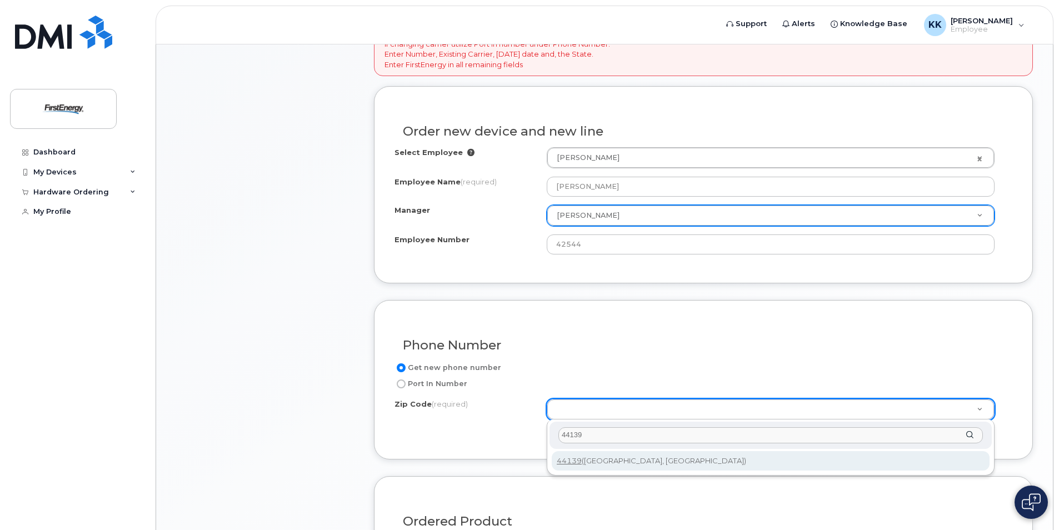
type input "44139 (Solon, OH)"
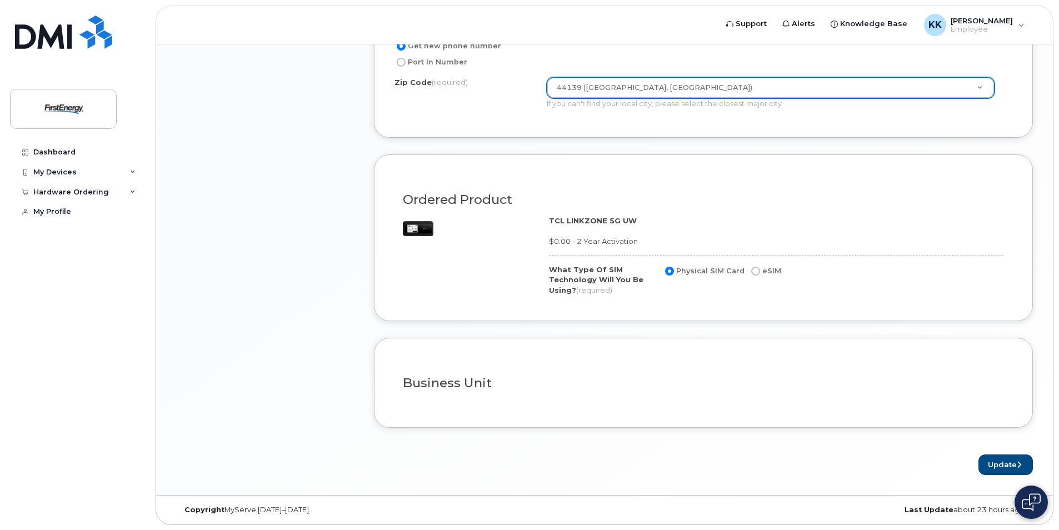
scroll to position [711, 0]
click at [654, 369] on div "Business Unit" at bounding box center [703, 378] width 618 height 41
click at [1011, 470] on button "Update" at bounding box center [1005, 464] width 54 height 21
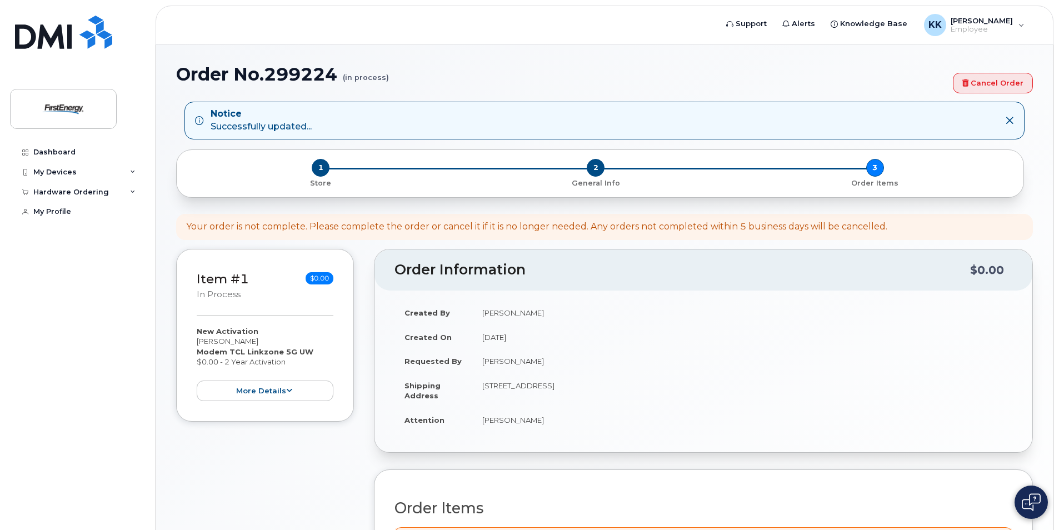
scroll to position [56, 0]
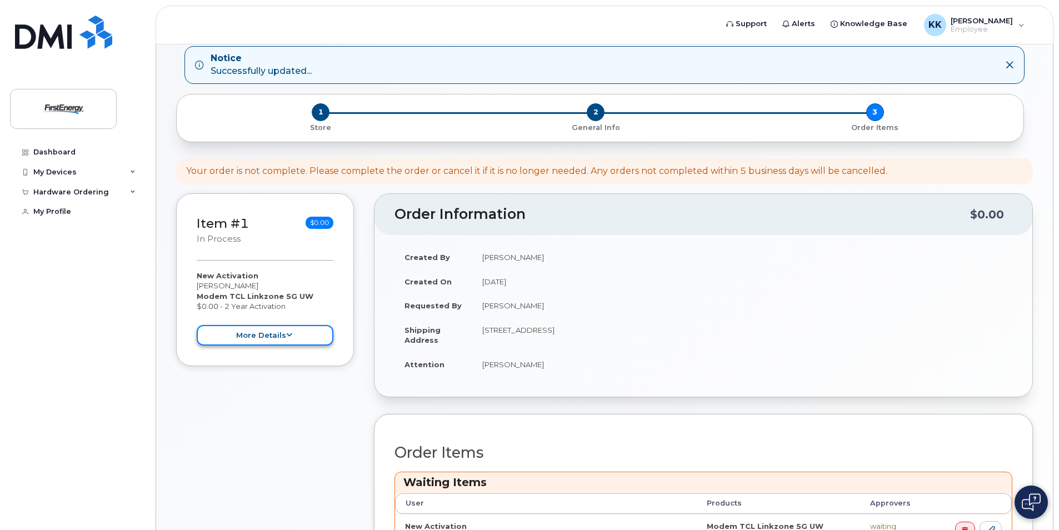
click at [294, 335] on button "more details" at bounding box center [265, 335] width 137 height 21
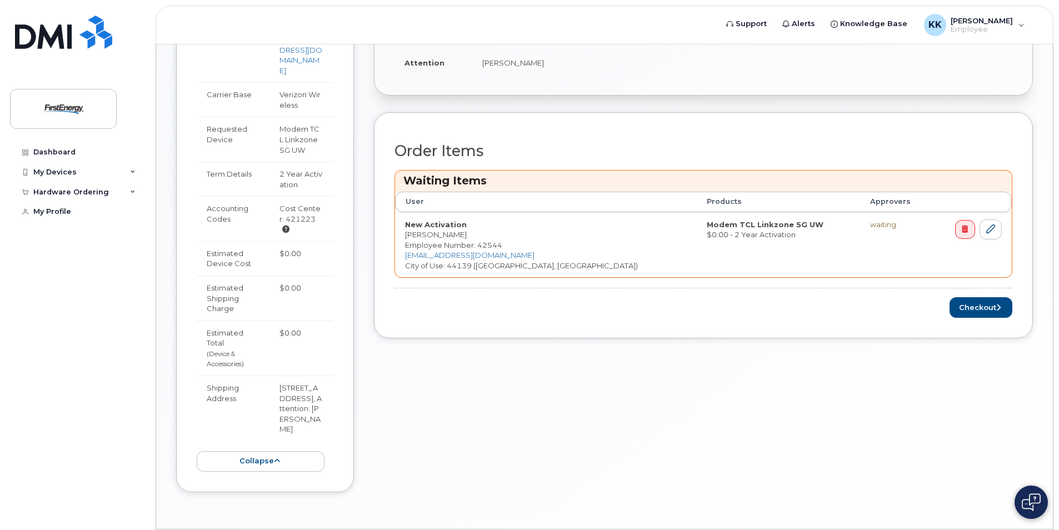
scroll to position [381, 0]
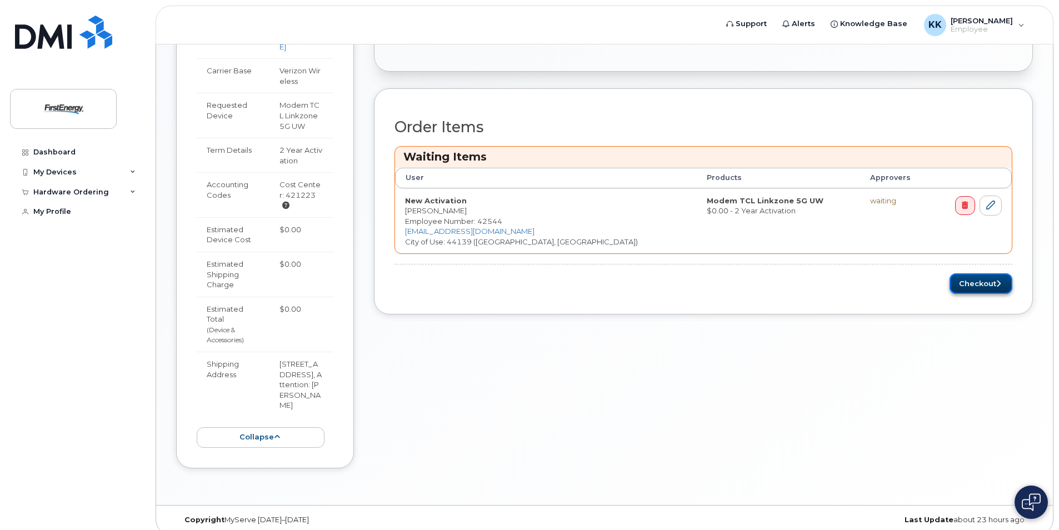
click at [982, 281] on button "Checkout" at bounding box center [980, 283] width 63 height 21
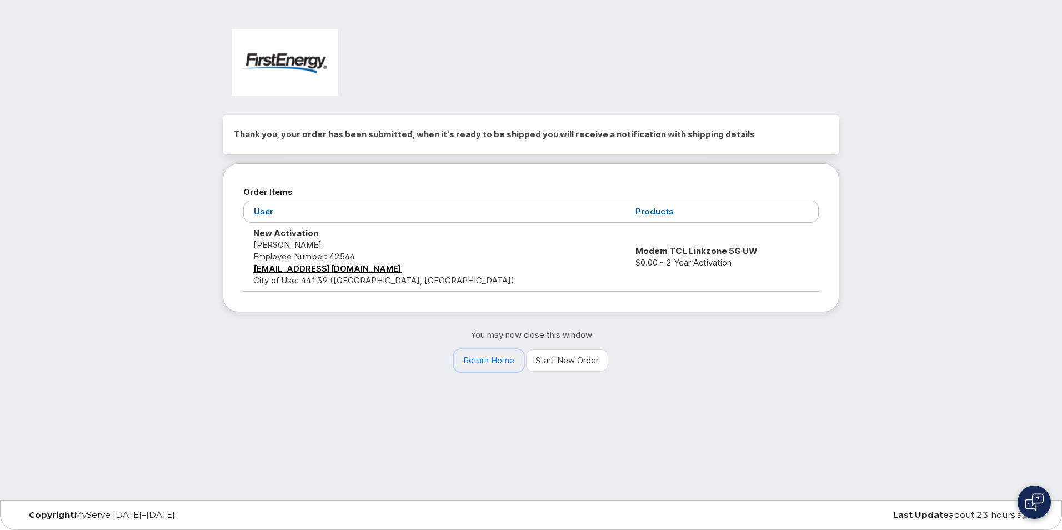
click at [476, 357] on link "Return Home" at bounding box center [489, 360] width 70 height 22
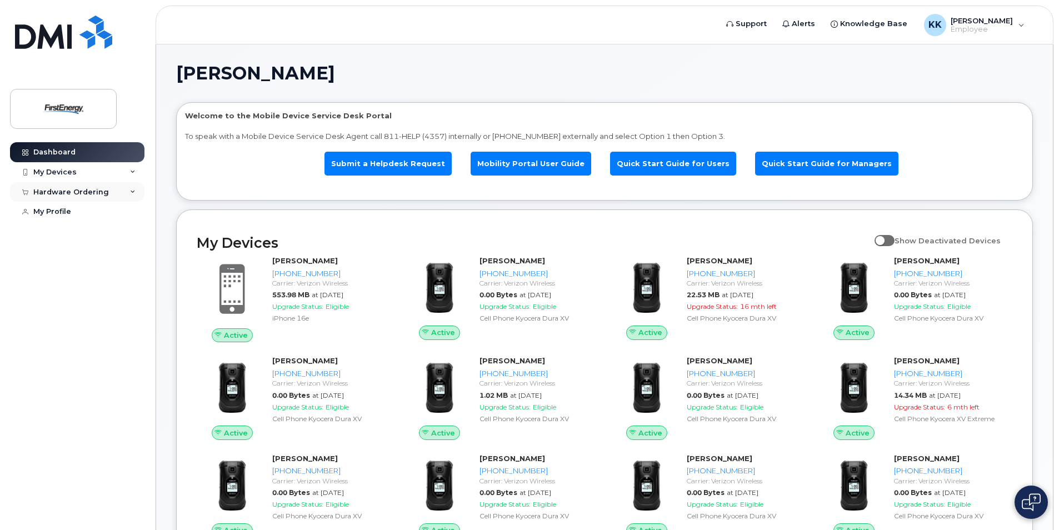
click at [97, 191] on div "Hardware Ordering" at bounding box center [71, 192] width 76 height 9
click at [67, 207] on link "My Orders" at bounding box center [86, 212] width 115 height 21
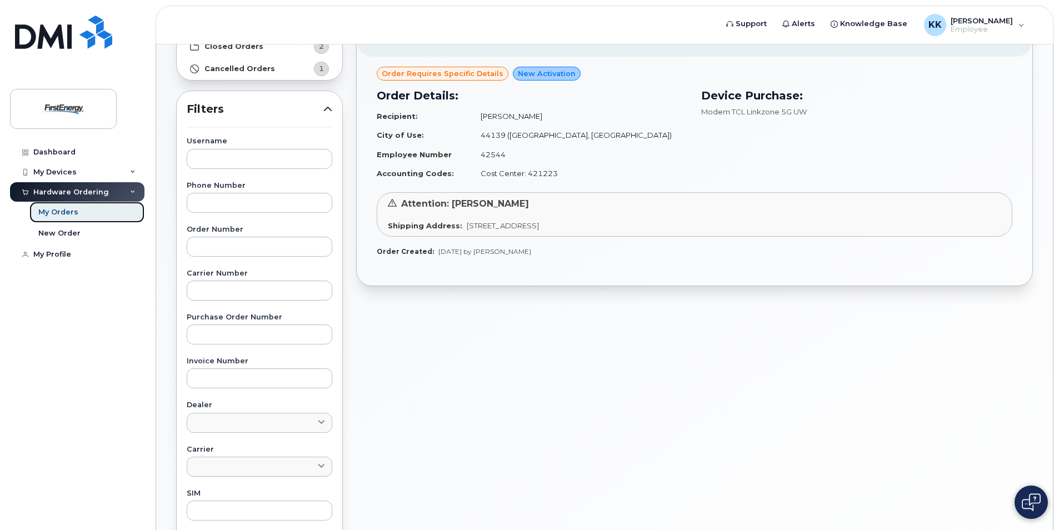
scroll to position [64, 0]
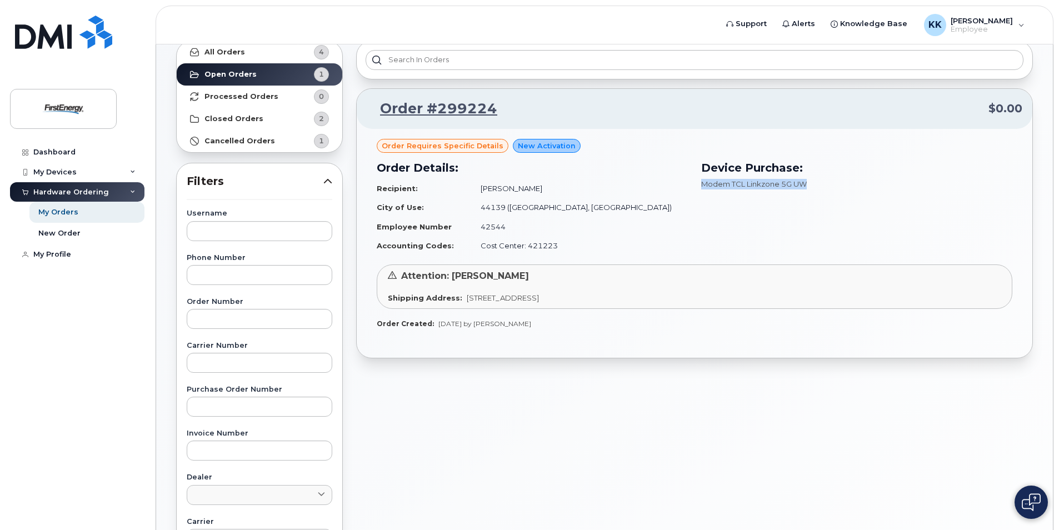
drag, startPoint x: 700, startPoint y: 184, endPoint x: 826, endPoint y: 181, distance: 126.7
click at [826, 181] on div "Device Purchase: Modem TCL Linkzone 5G UW" at bounding box center [856, 207] width 324 height 109
copy span "Modem TCL Linkzone 5G UW"
click at [828, 192] on div "Device Purchase: Modem TCL Linkzone 5G UW" at bounding box center [856, 207] width 324 height 109
click at [232, 52] on strong "All Orders" at bounding box center [224, 52] width 41 height 9
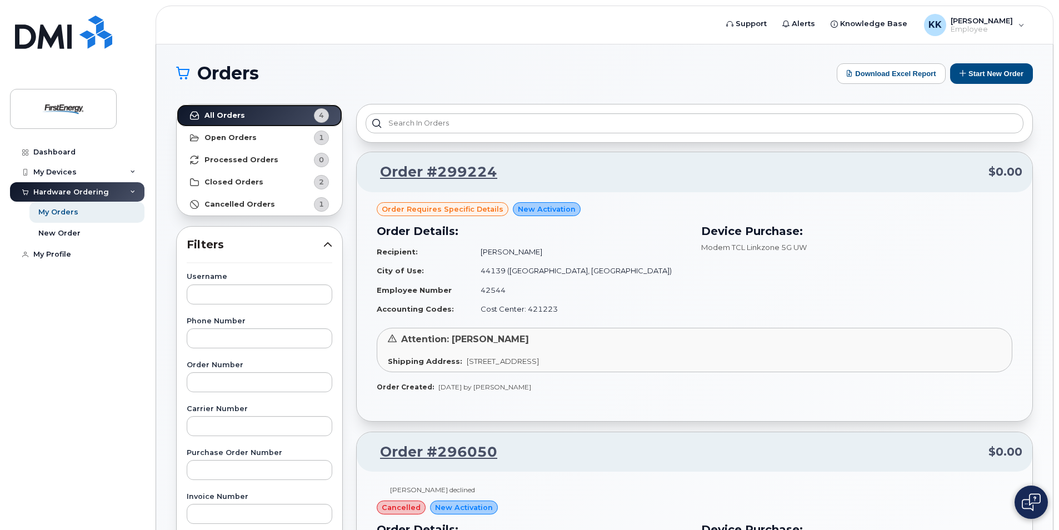
scroll to position [0, 0]
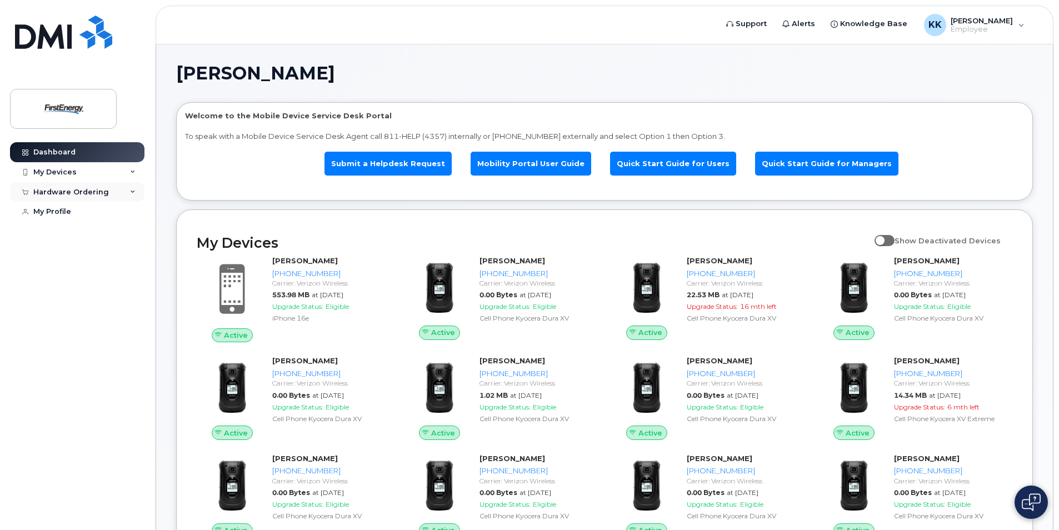
click at [60, 189] on div "Hardware Ordering" at bounding box center [71, 192] width 76 height 9
click at [58, 215] on div "My Orders" at bounding box center [58, 212] width 40 height 10
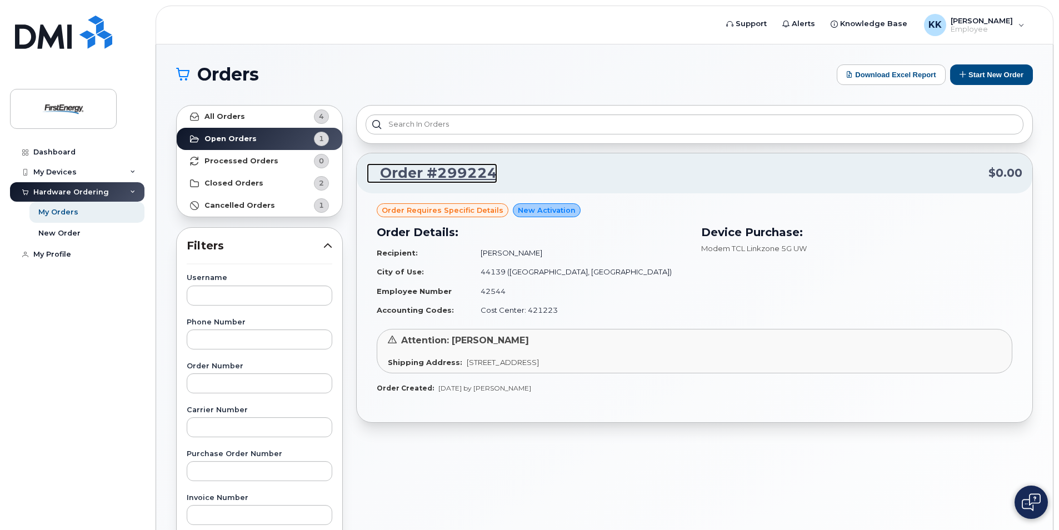
click at [453, 174] on link "Order #299224" at bounding box center [432, 173] width 131 height 20
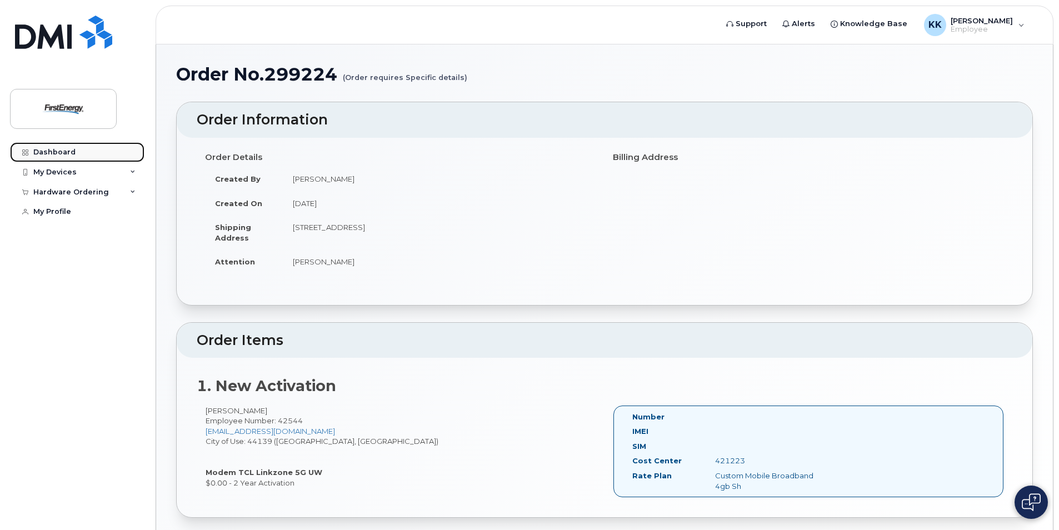
click at [42, 149] on div "Dashboard" at bounding box center [54, 152] width 42 height 9
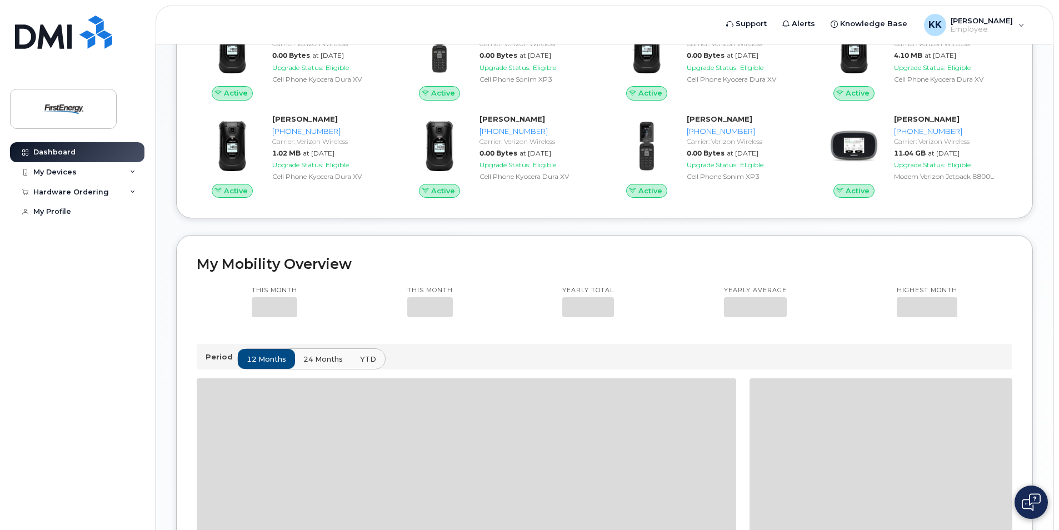
scroll to position [666, 0]
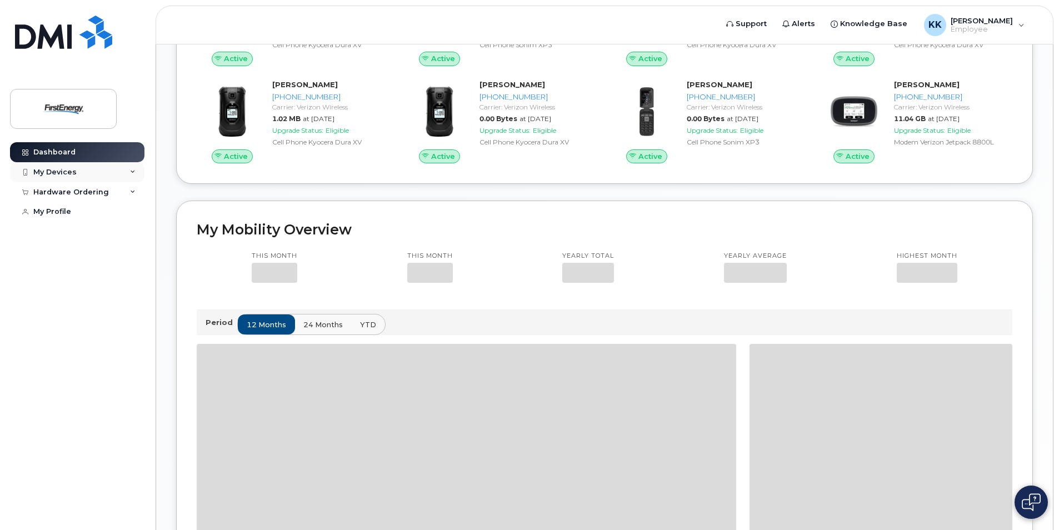
click at [66, 173] on div "My Devices" at bounding box center [54, 172] width 43 height 9
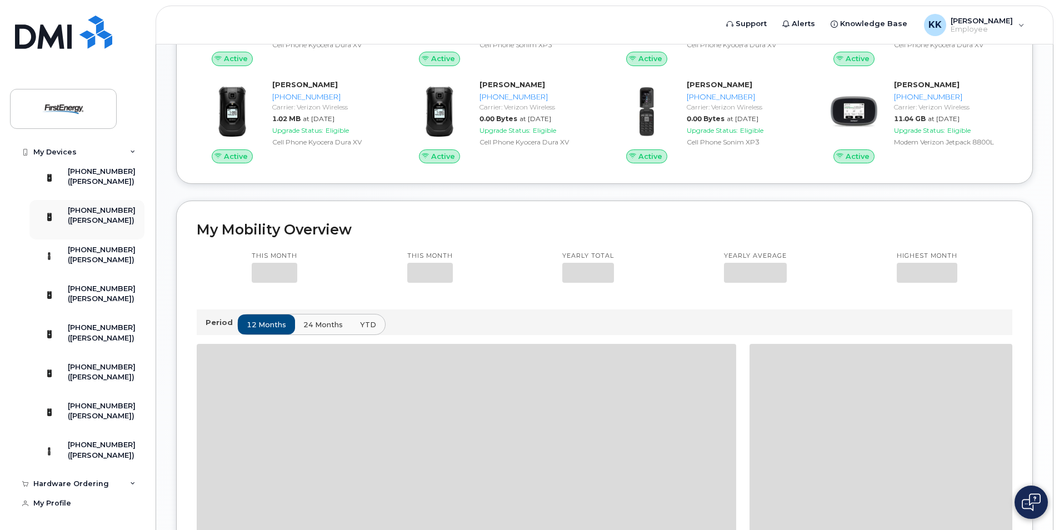
scroll to position [969, 0]
click at [99, 489] on div "Hardware Ordering" at bounding box center [77, 484] width 134 height 20
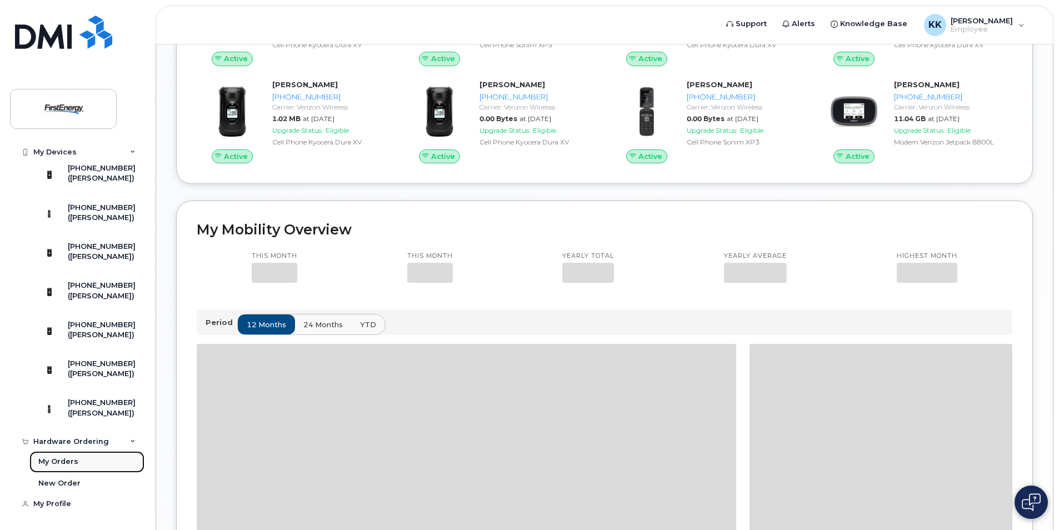
click at [72, 467] on div "My Orders" at bounding box center [58, 462] width 40 height 10
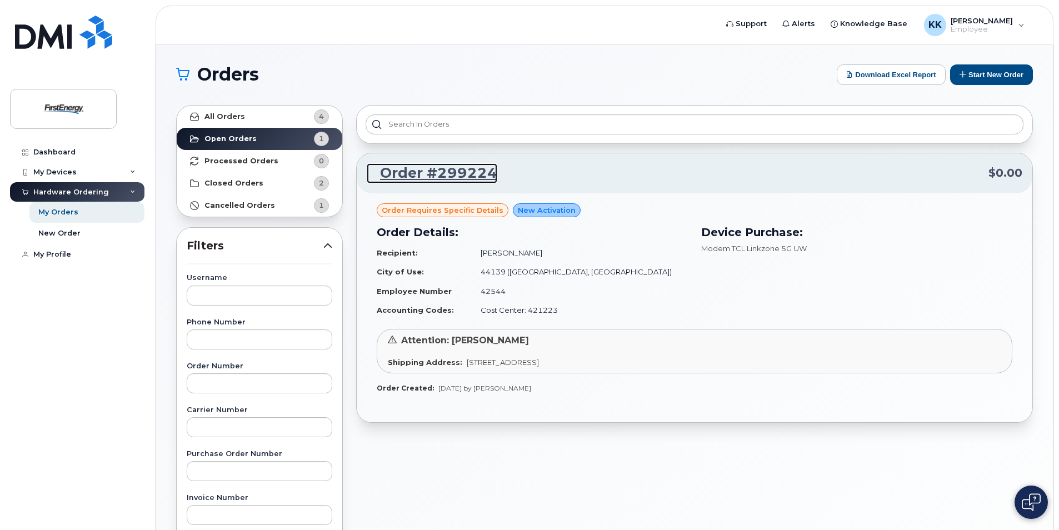
click at [445, 173] on link "Order #299224" at bounding box center [432, 173] width 131 height 20
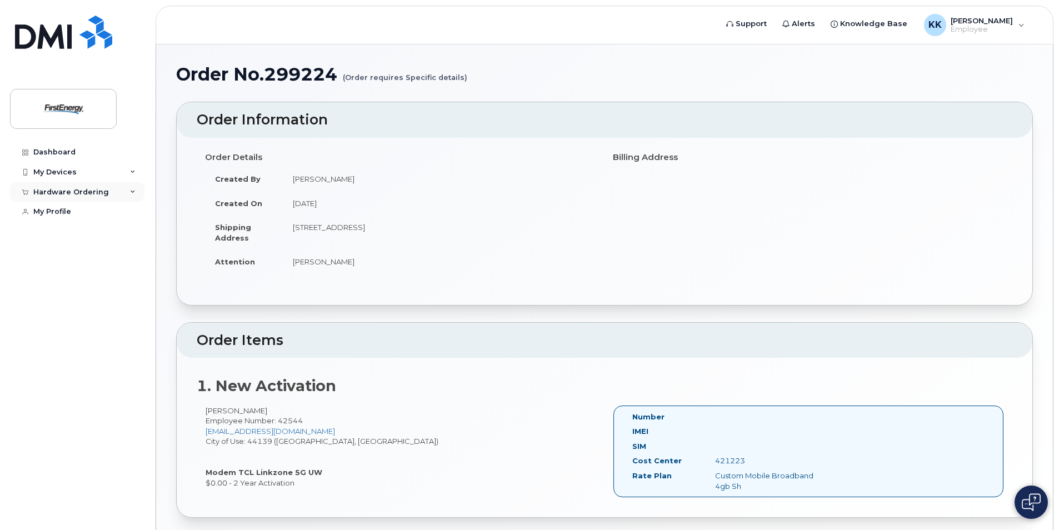
click at [80, 188] on div "Hardware Ordering" at bounding box center [71, 192] width 76 height 9
click at [76, 214] on link "My Orders" at bounding box center [86, 212] width 115 height 21
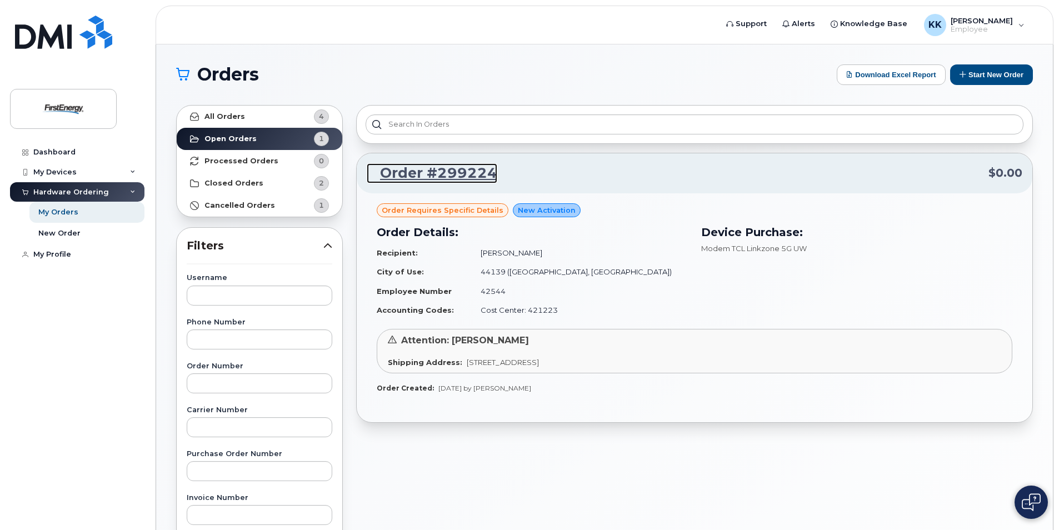
click at [416, 173] on link "Order #299224" at bounding box center [432, 173] width 131 height 20
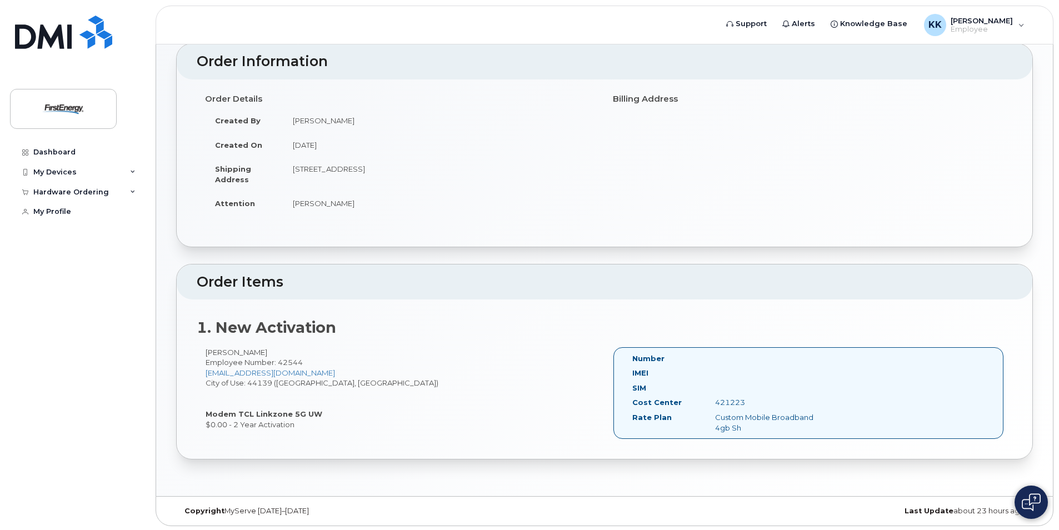
scroll to position [60, 0]
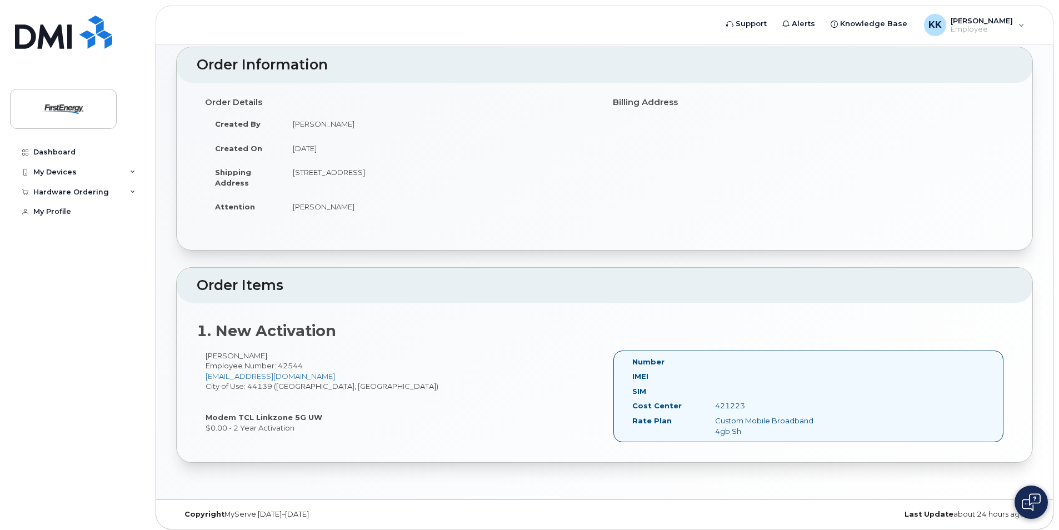
scroll to position [60, 0]
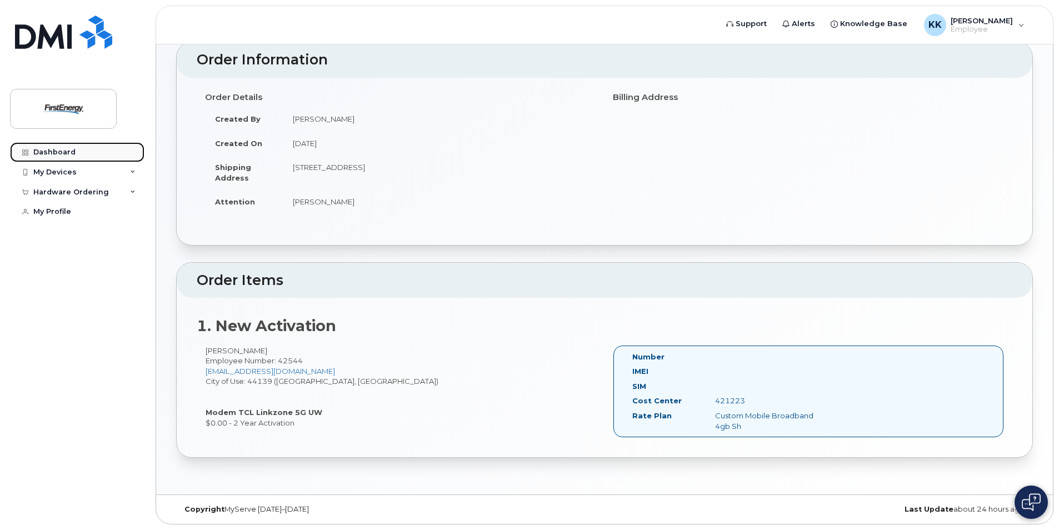
click at [67, 153] on div "Dashboard" at bounding box center [54, 152] width 42 height 9
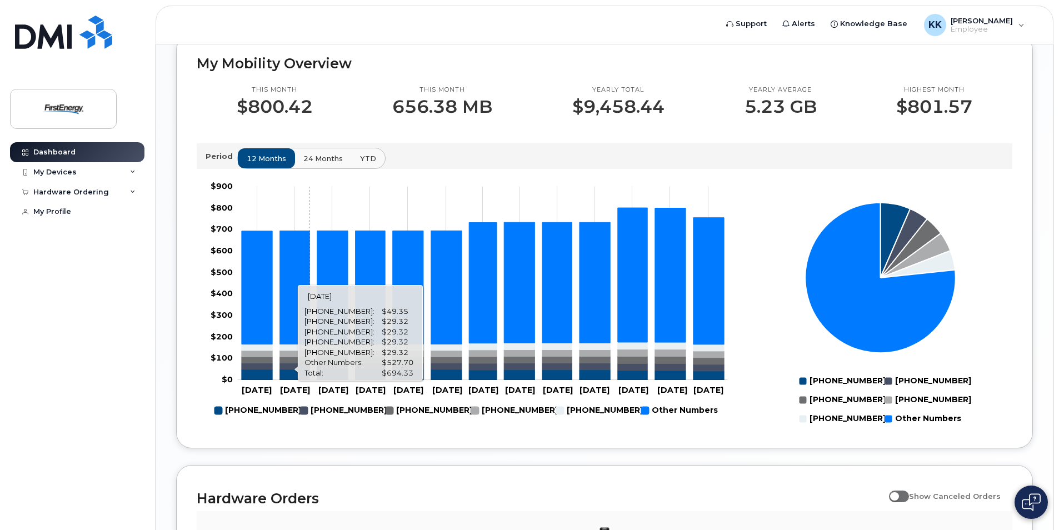
scroll to position [889, 0]
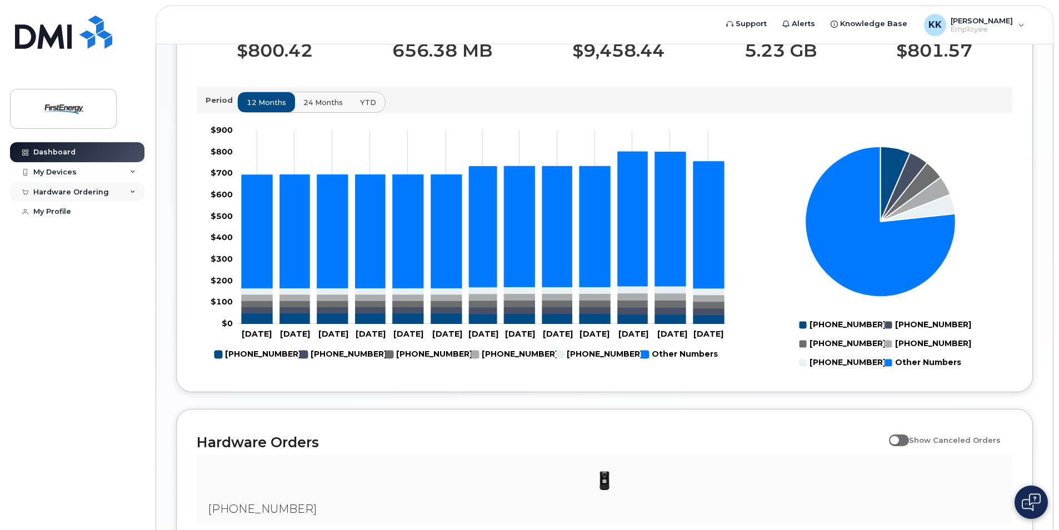
click at [70, 194] on div "Hardware Ordering" at bounding box center [71, 192] width 76 height 9
click at [61, 213] on div "My Orders" at bounding box center [58, 212] width 40 height 10
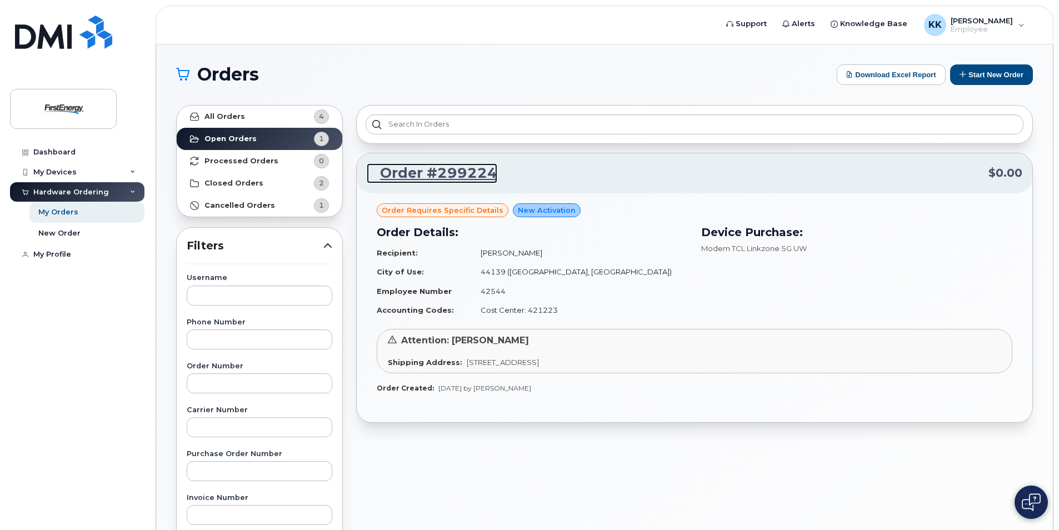
click at [451, 172] on link "Order #299224" at bounding box center [432, 173] width 131 height 20
